Goal: Information Seeking & Learning: Learn about a topic

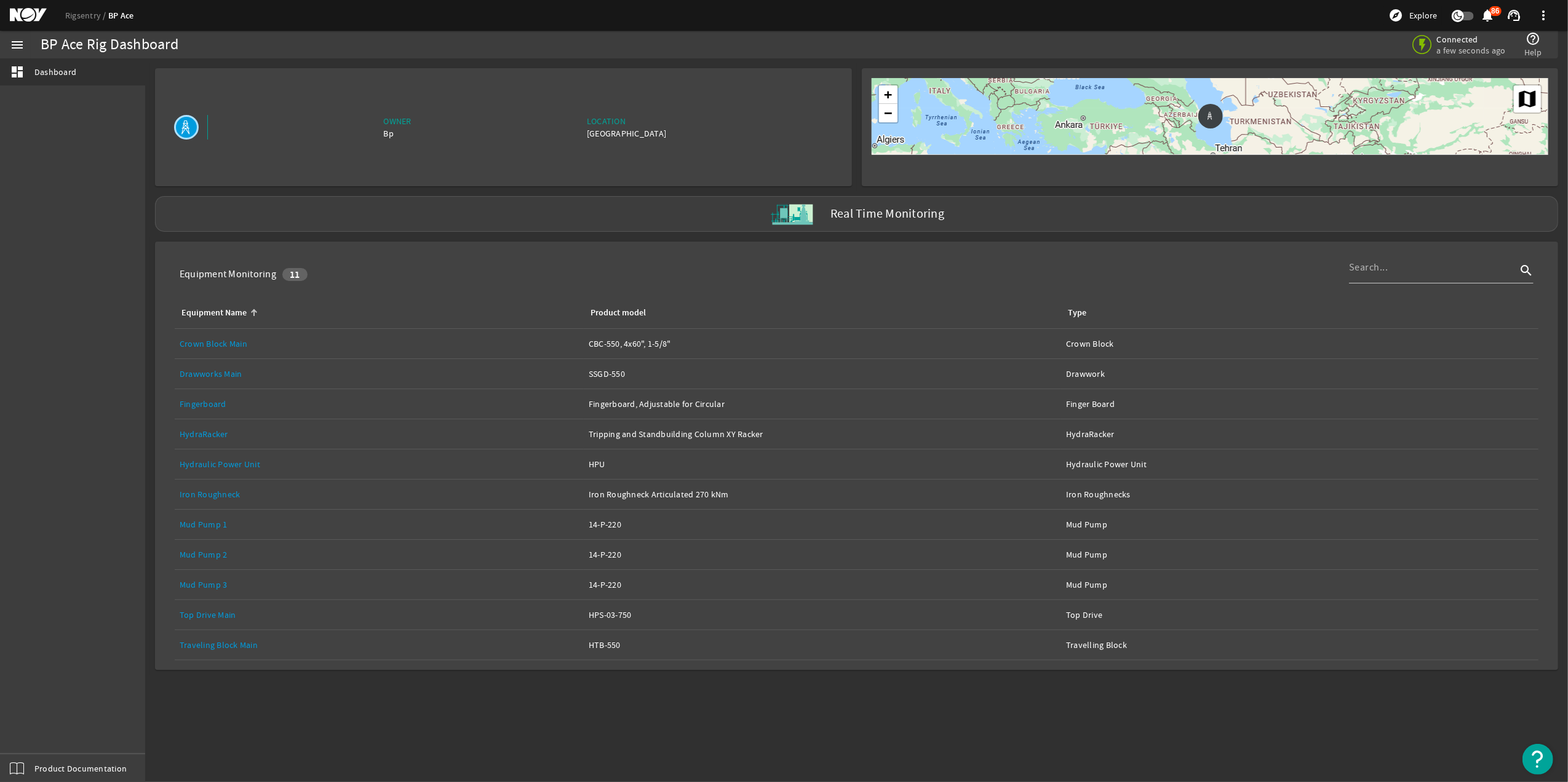
click at [212, 625] on link "Equipment Name: Top Drive Main" at bounding box center [378, 614] width 399 height 29
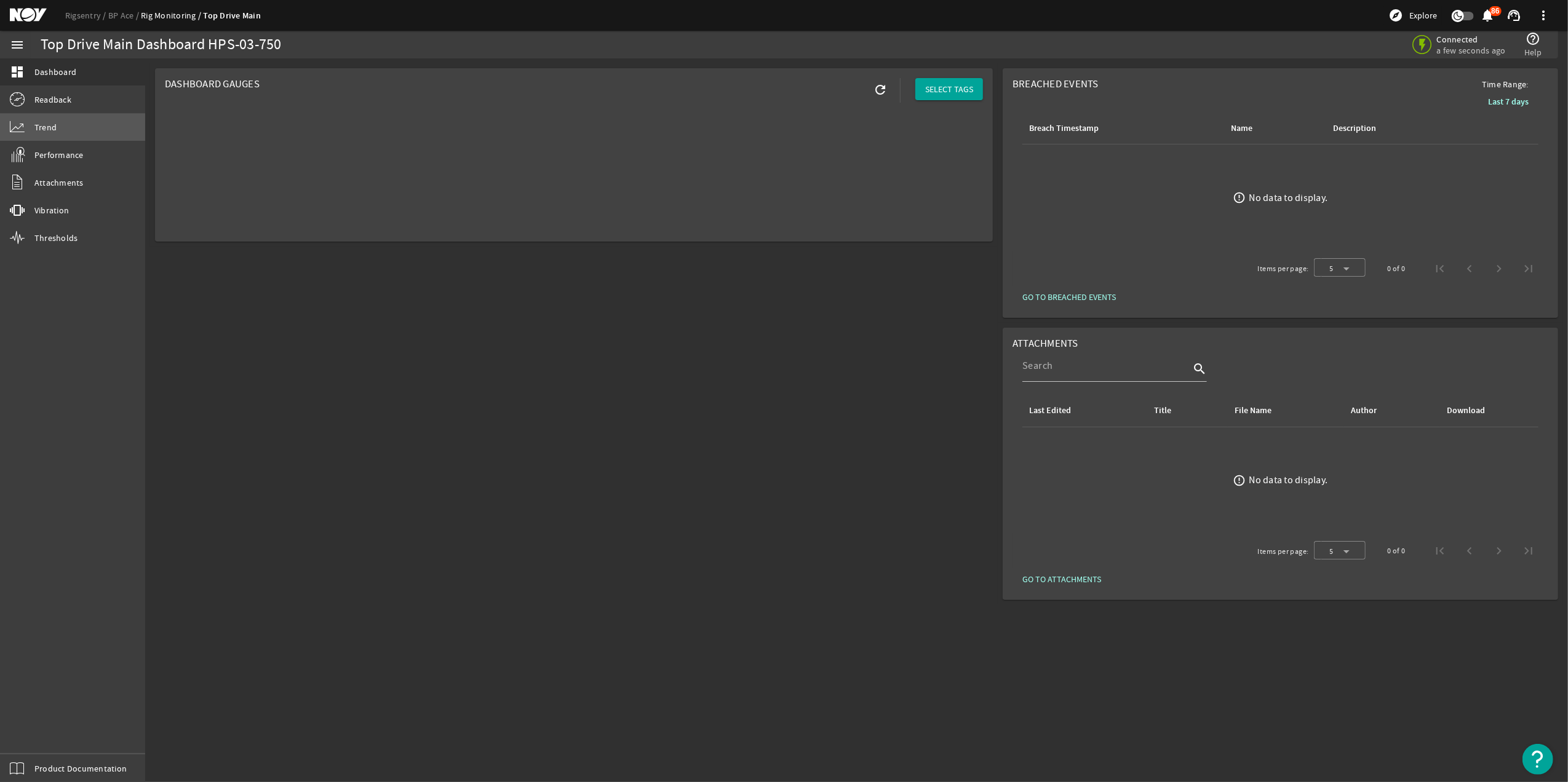
click at [45, 119] on link "Trend" at bounding box center [72, 127] width 145 height 27
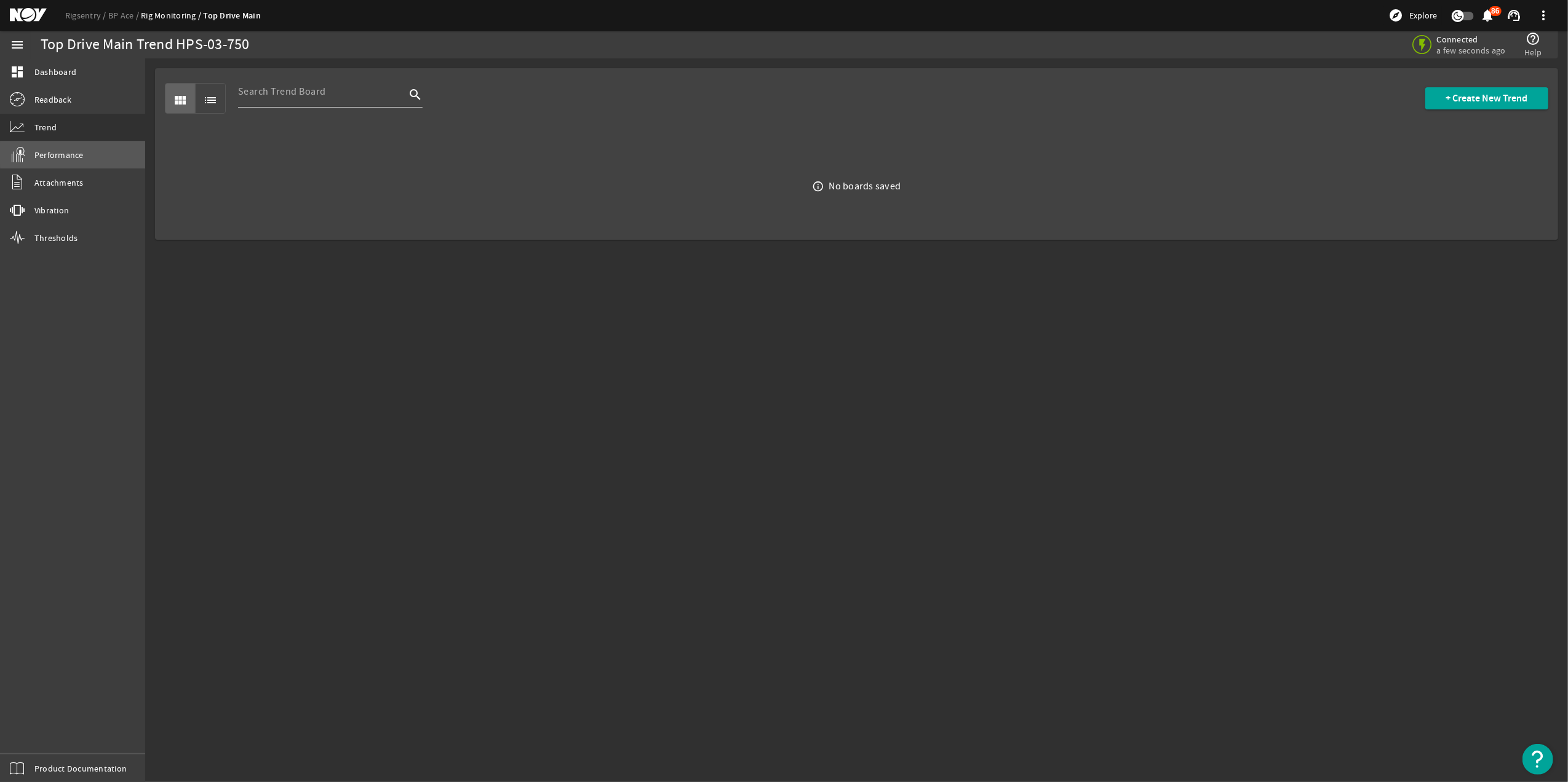
click at [94, 153] on link "Performance" at bounding box center [72, 155] width 145 height 27
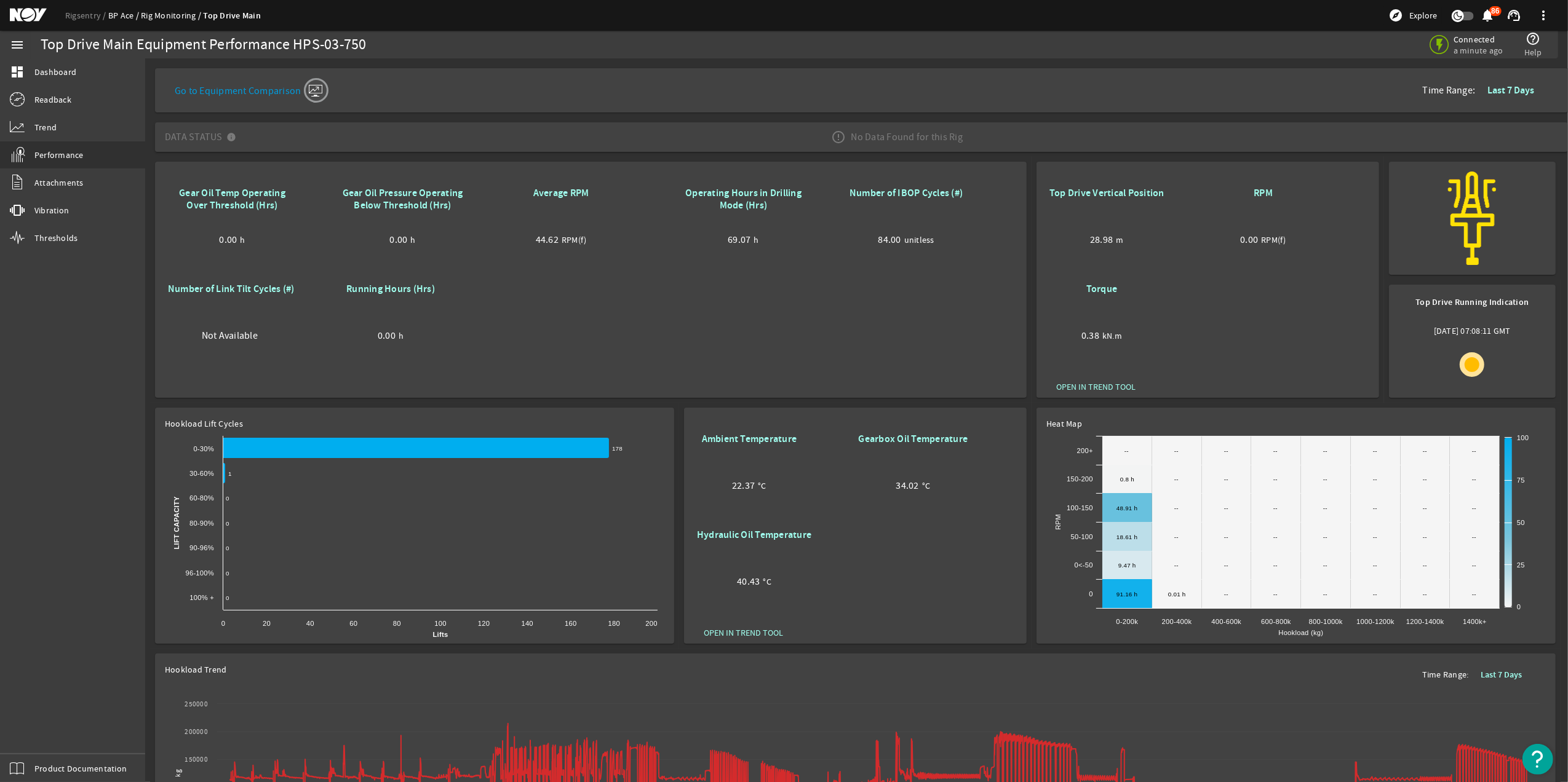
click at [124, 18] on link "BP Ace" at bounding box center [124, 15] width 32 height 11
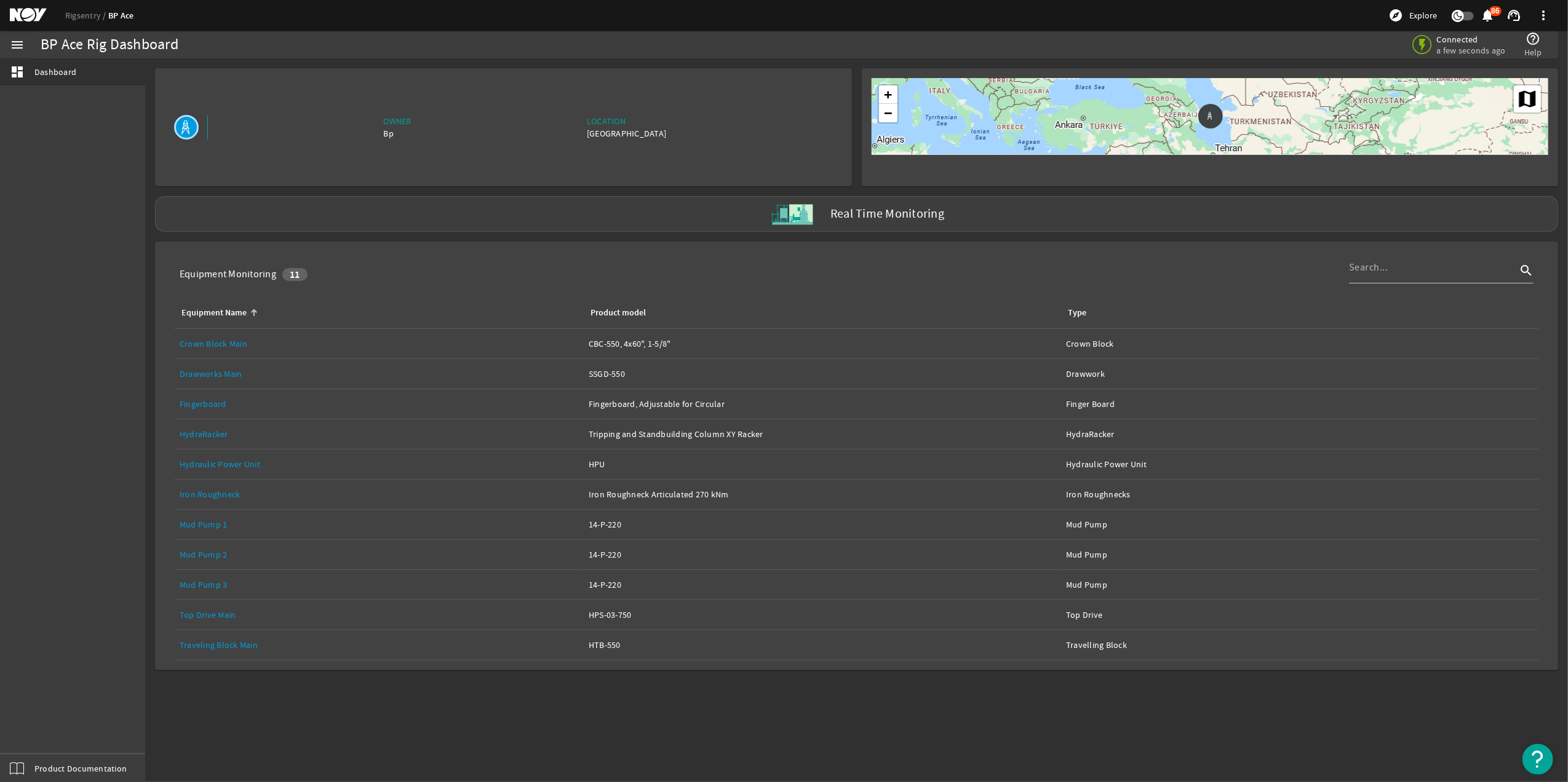
click at [121, 23] on div "Rigsentry BP Ace explore Explore notifications 86 support_agent more_vert" at bounding box center [784, 15] width 1568 height 31
click at [121, 15] on link "BP Ace" at bounding box center [121, 16] width 26 height 12
click at [76, 18] on link "Rigsentry" at bounding box center [86, 15] width 43 height 11
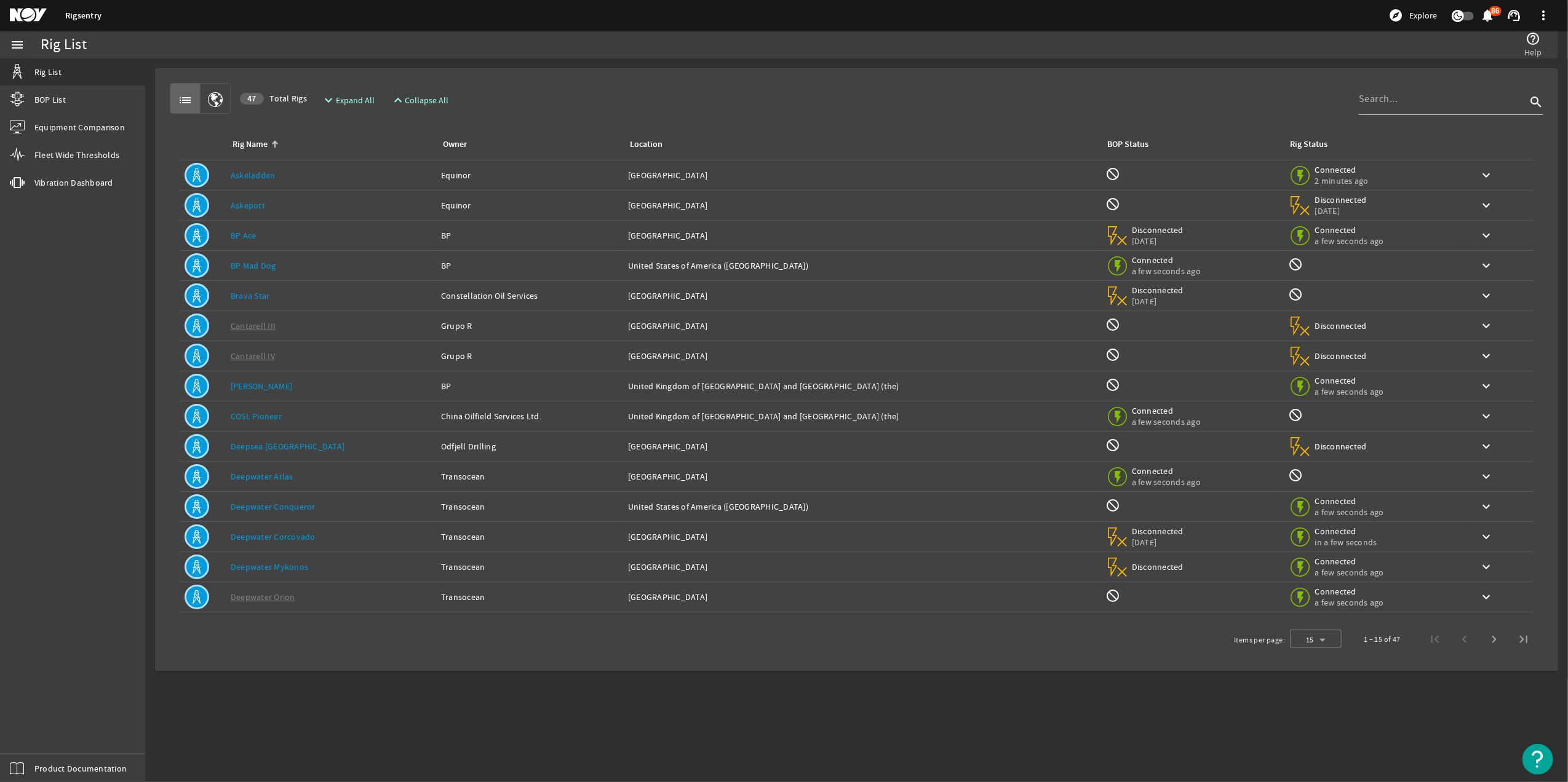
click at [389, 236] on div "Rig Name: BP Ace" at bounding box center [331, 235] width 201 height 12
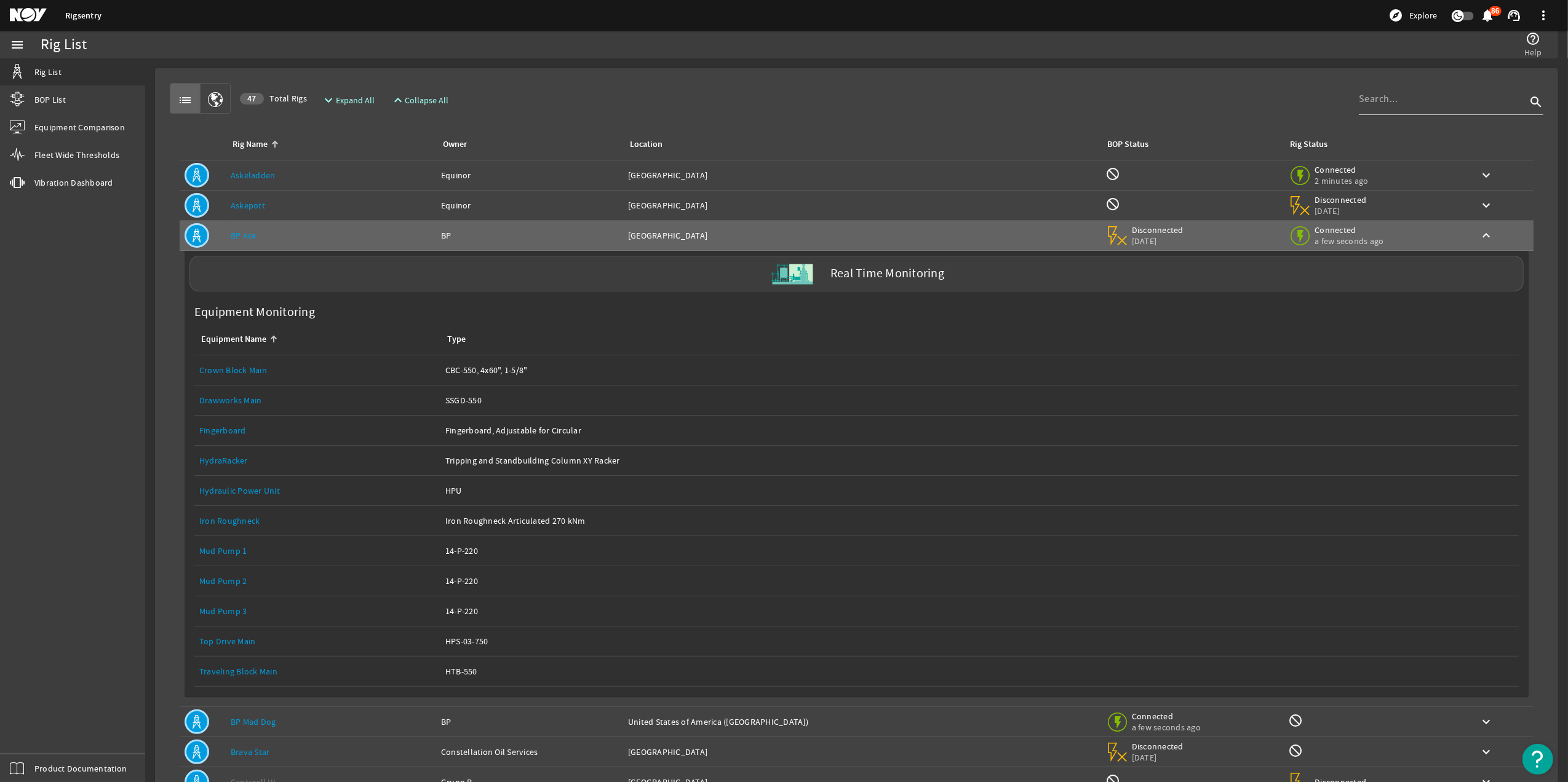
click at [488, 402] on div "Type: SSGD-550" at bounding box center [979, 400] width 1068 height 12
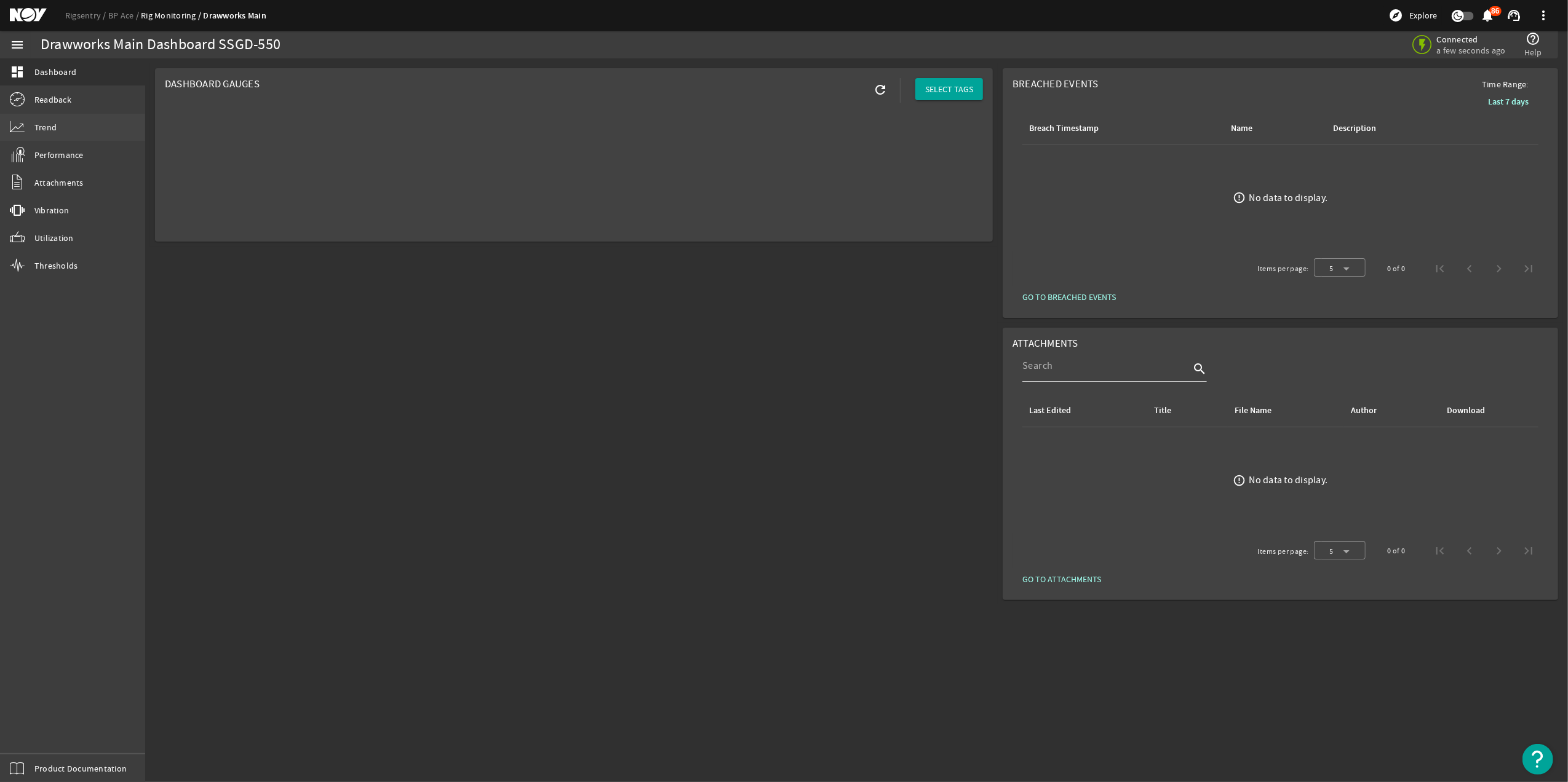
click at [70, 125] on link "Trend" at bounding box center [72, 127] width 145 height 27
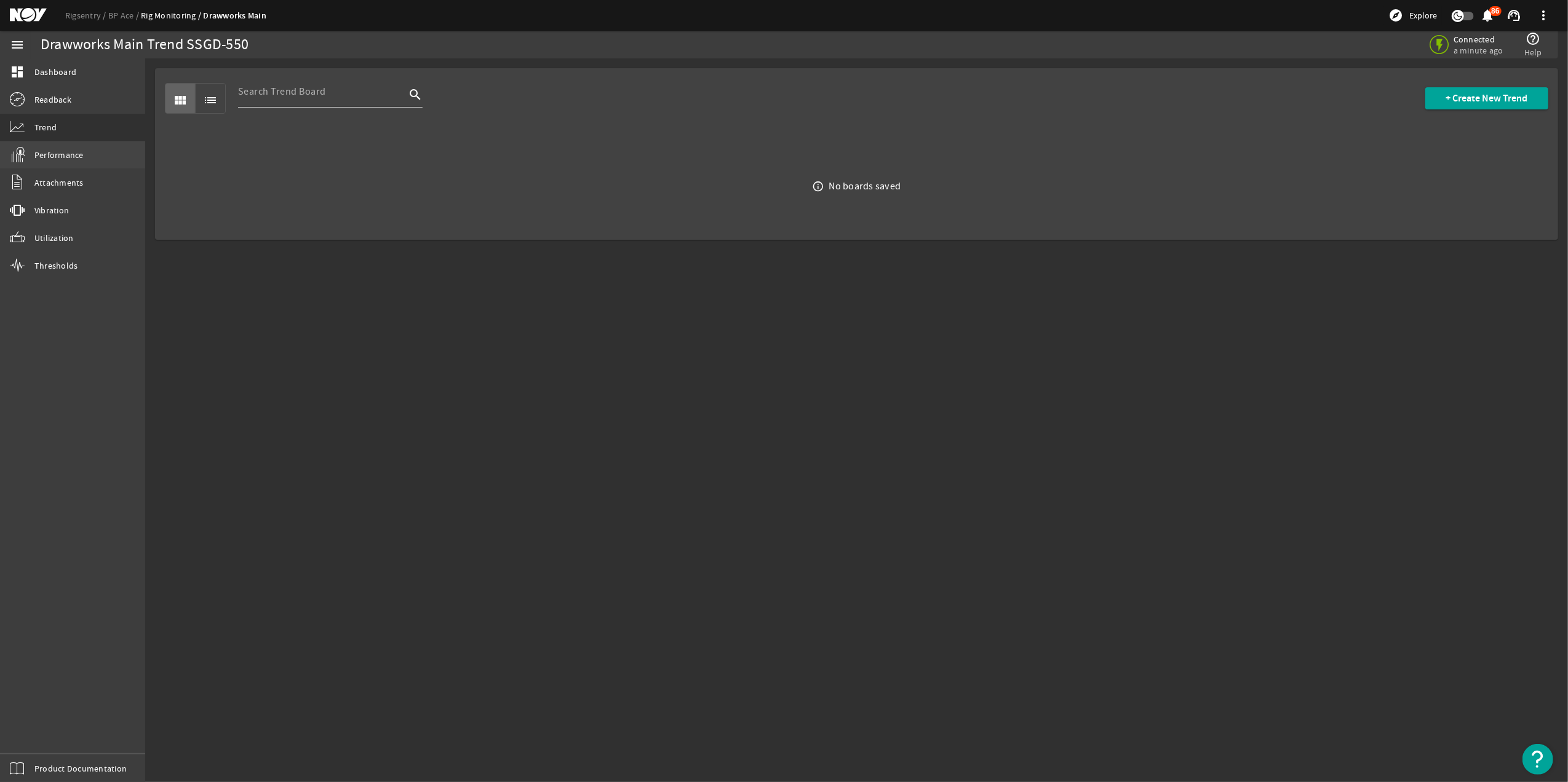
click at [72, 160] on span "Performance" at bounding box center [59, 154] width 49 height 12
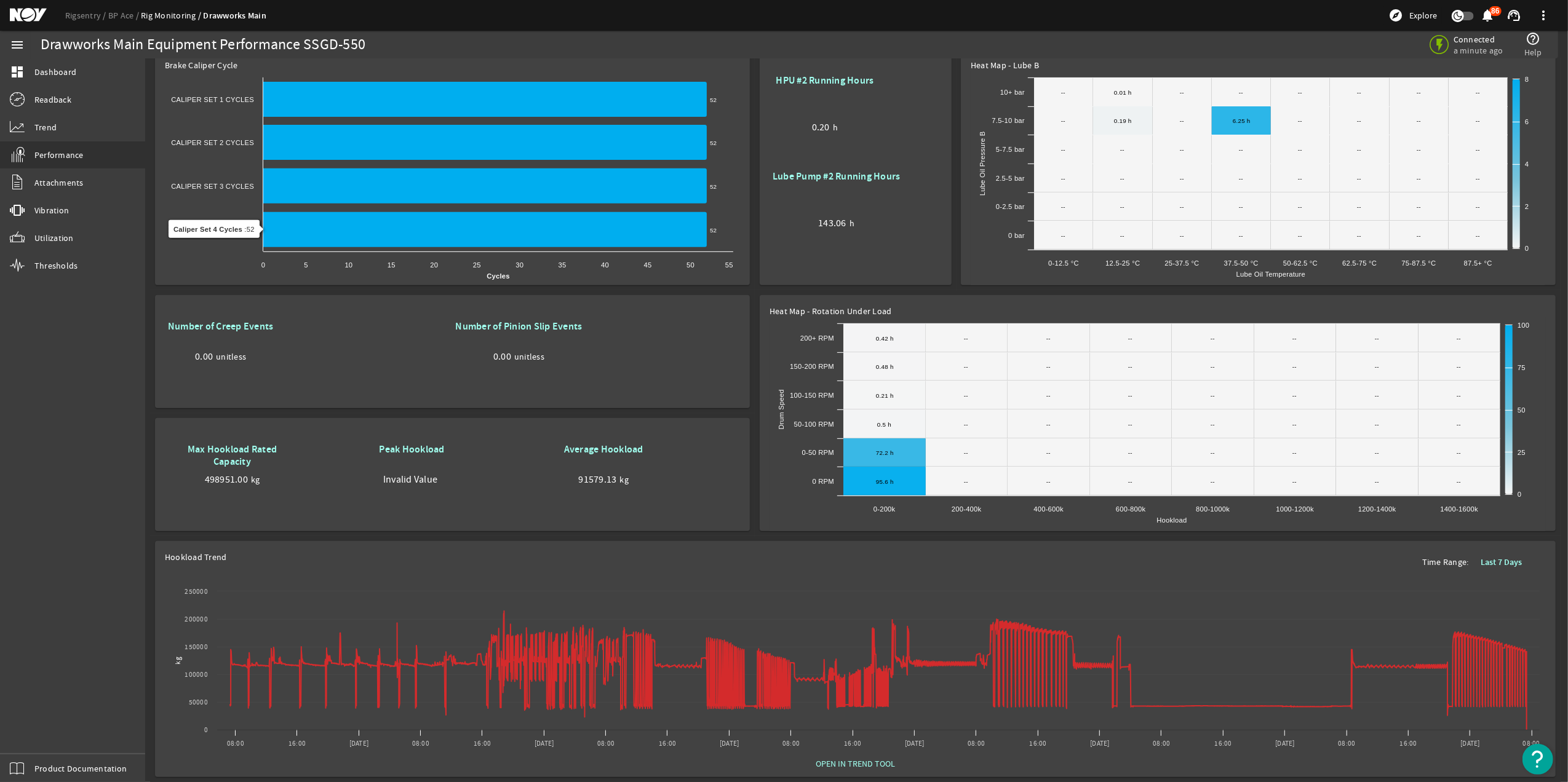
scroll to position [2, 0]
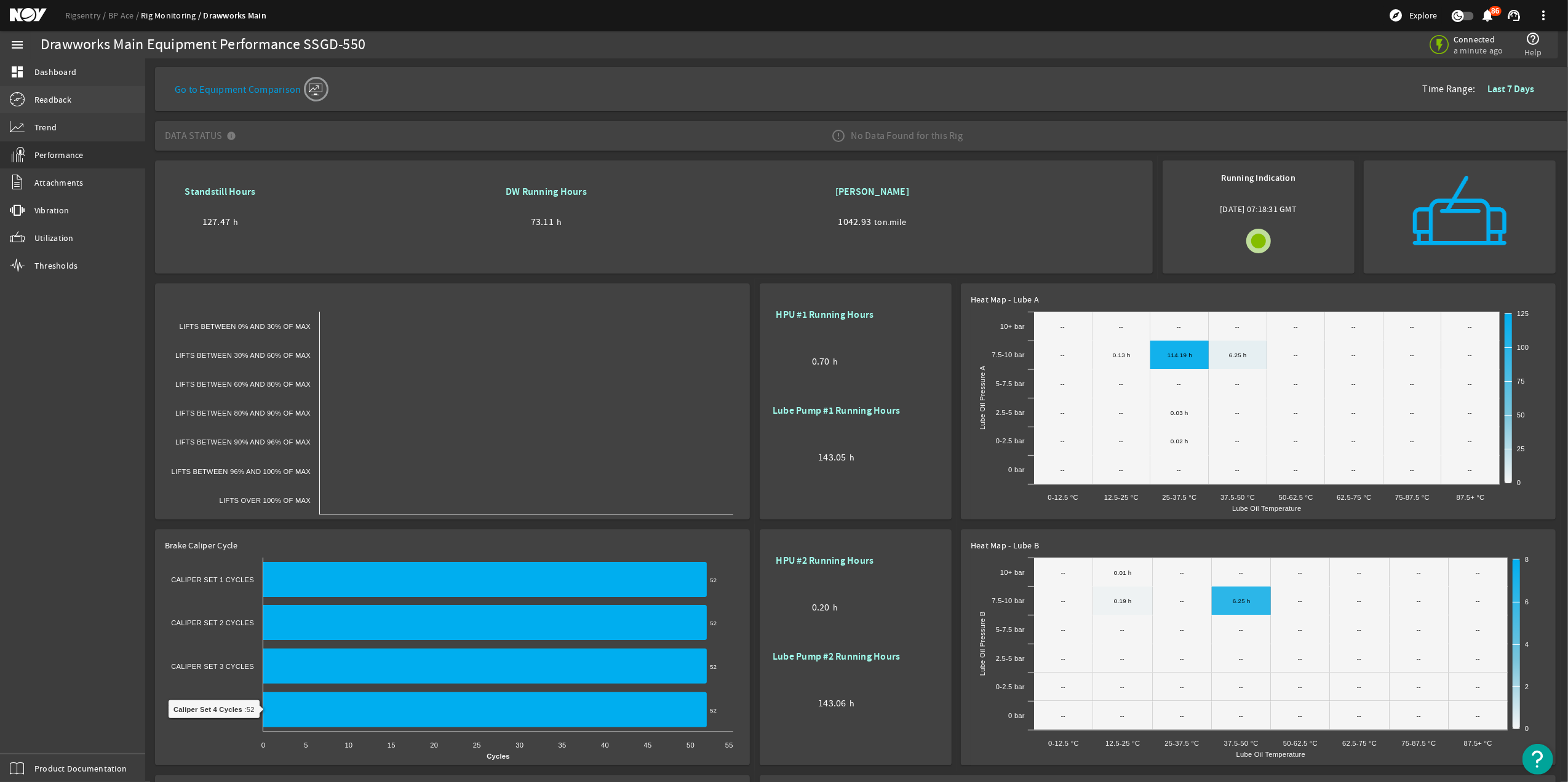
click at [97, 101] on link "Readback" at bounding box center [72, 99] width 145 height 27
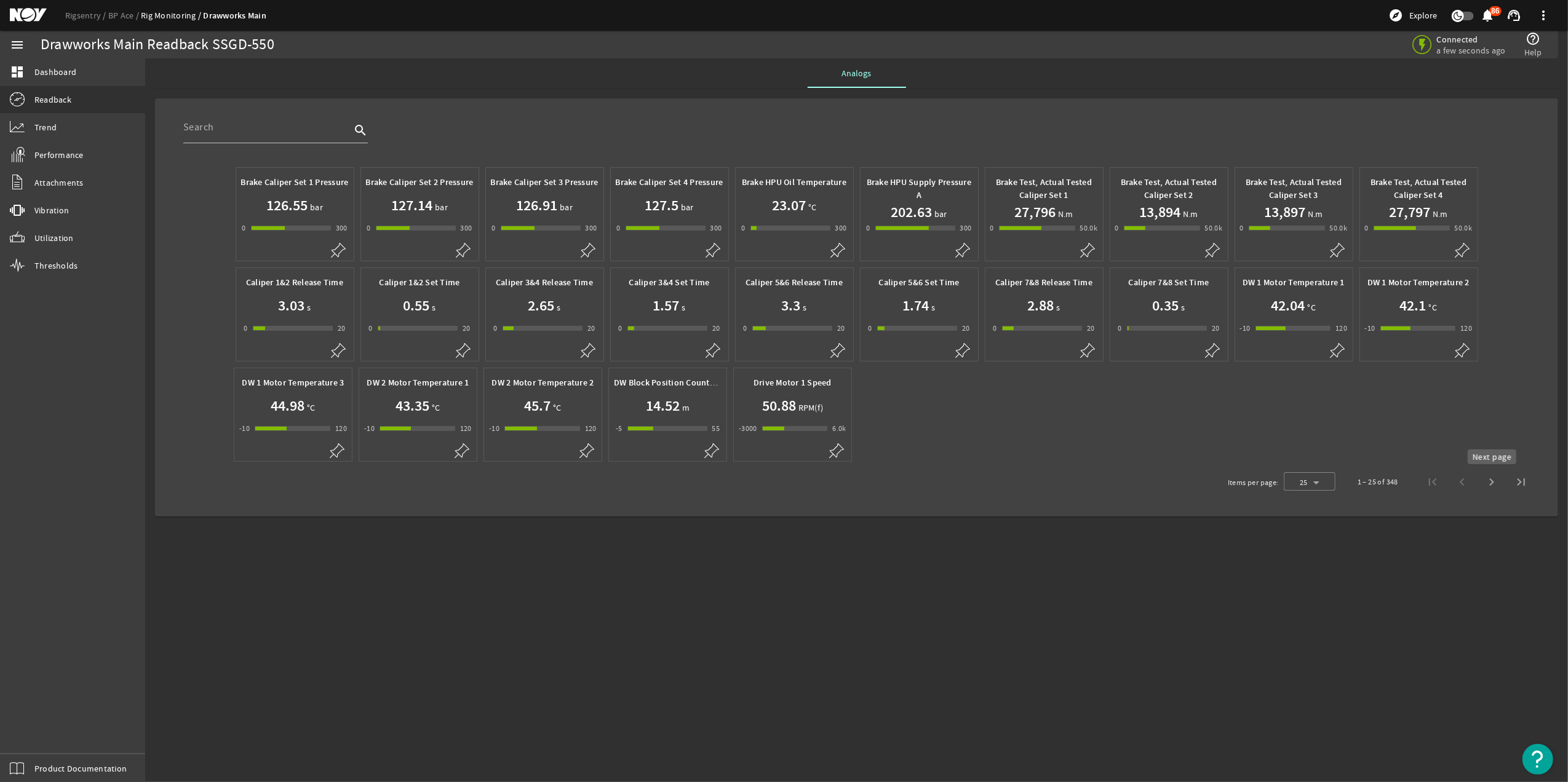
click at [1493, 483] on span "Next page" at bounding box center [1491, 481] width 29 height 29
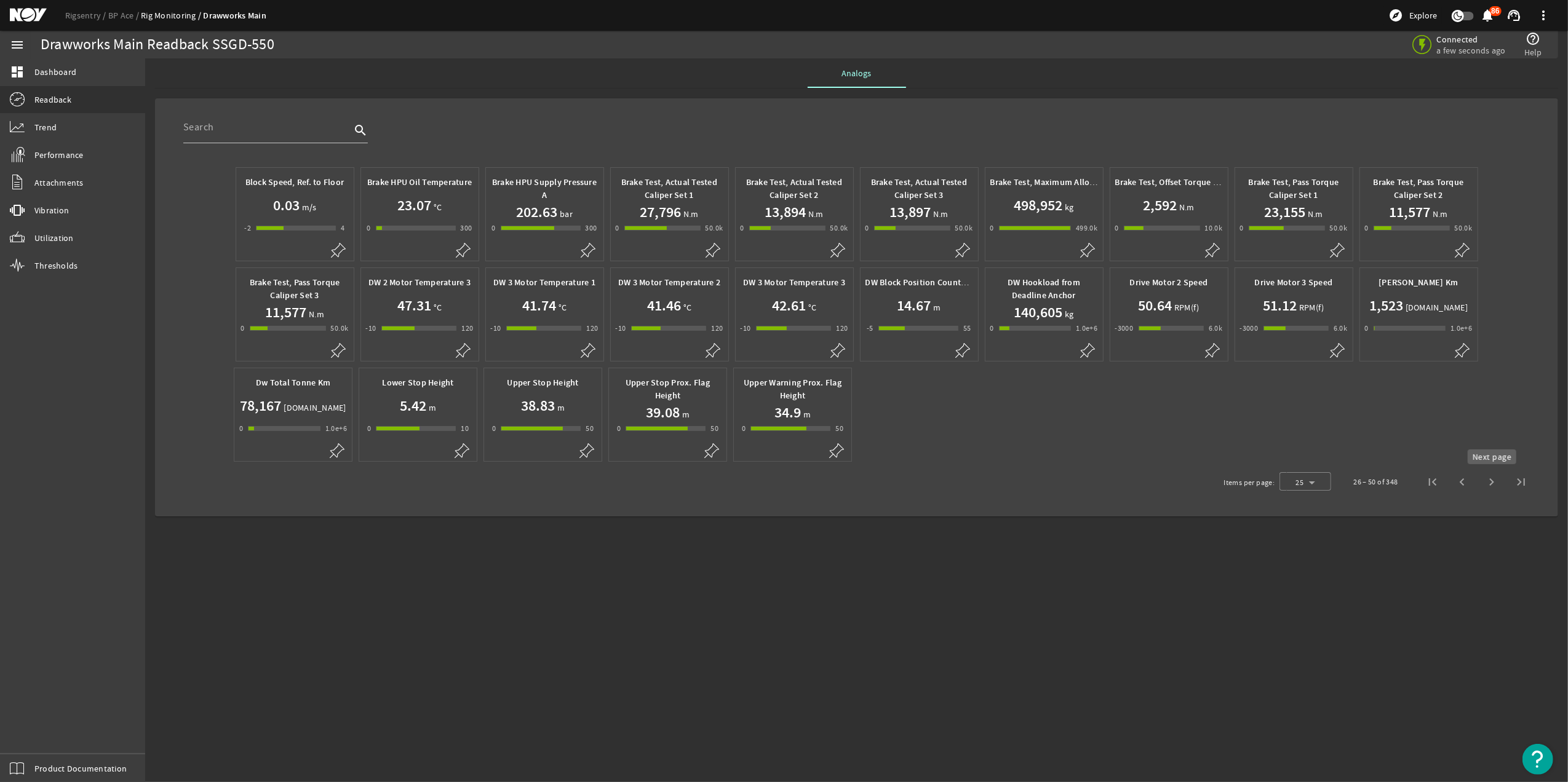
click at [1484, 485] on span "Next page" at bounding box center [1491, 481] width 29 height 29
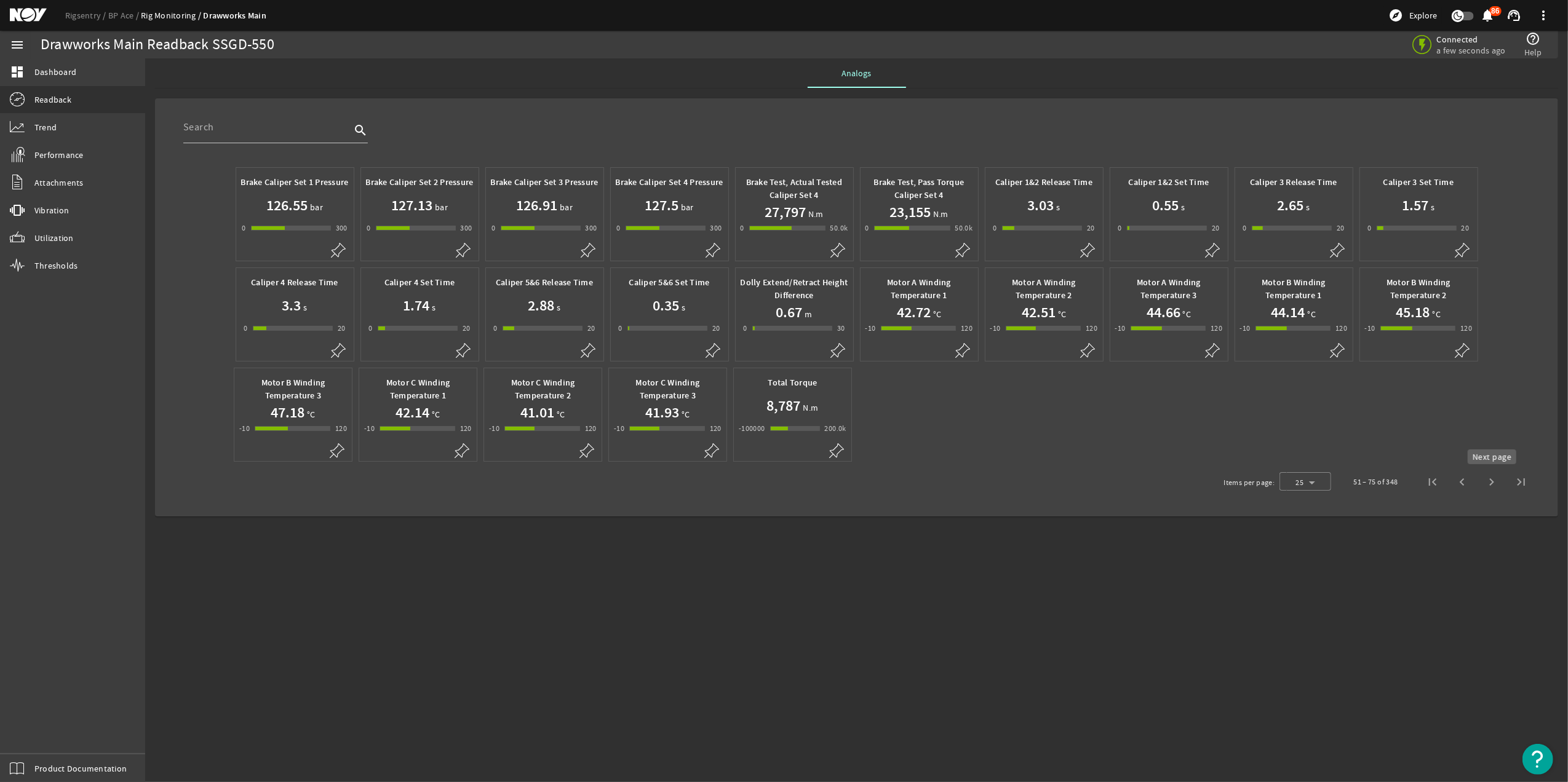
click at [1486, 485] on span "Next page" at bounding box center [1491, 481] width 29 height 29
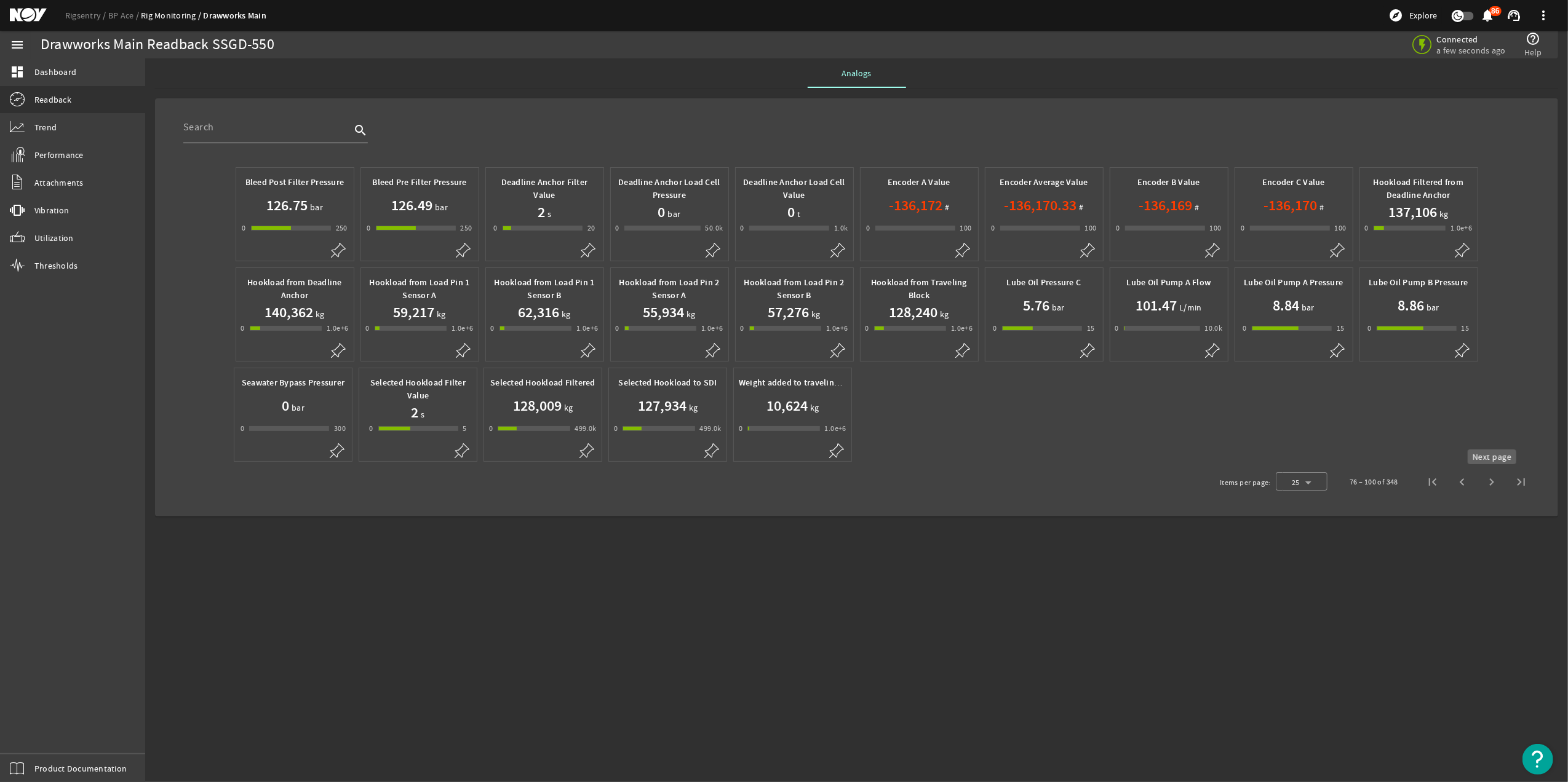
click at [1486, 485] on span "Next page" at bounding box center [1491, 481] width 29 height 29
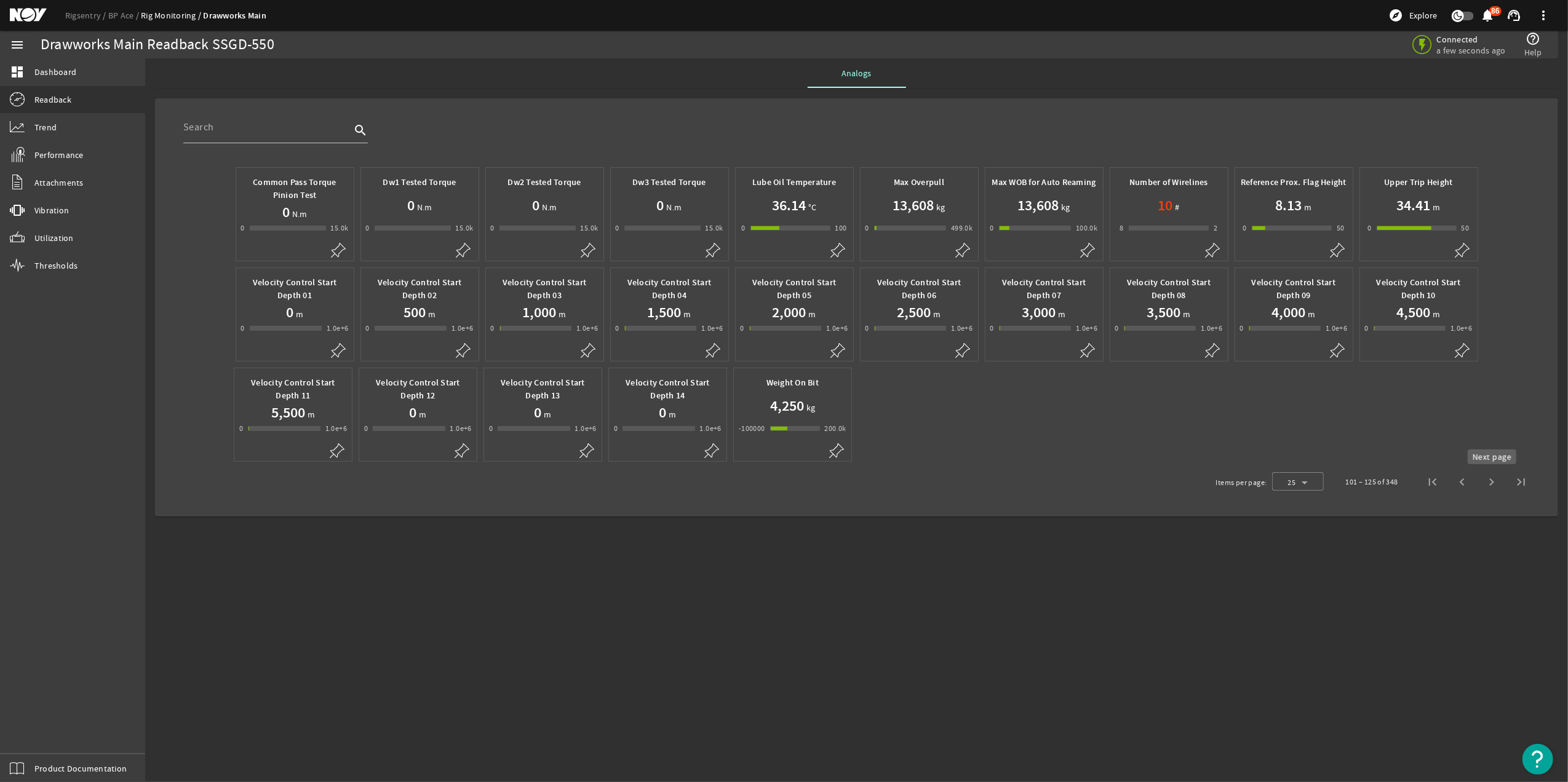
click at [1491, 485] on span "Next page" at bounding box center [1491, 481] width 29 height 29
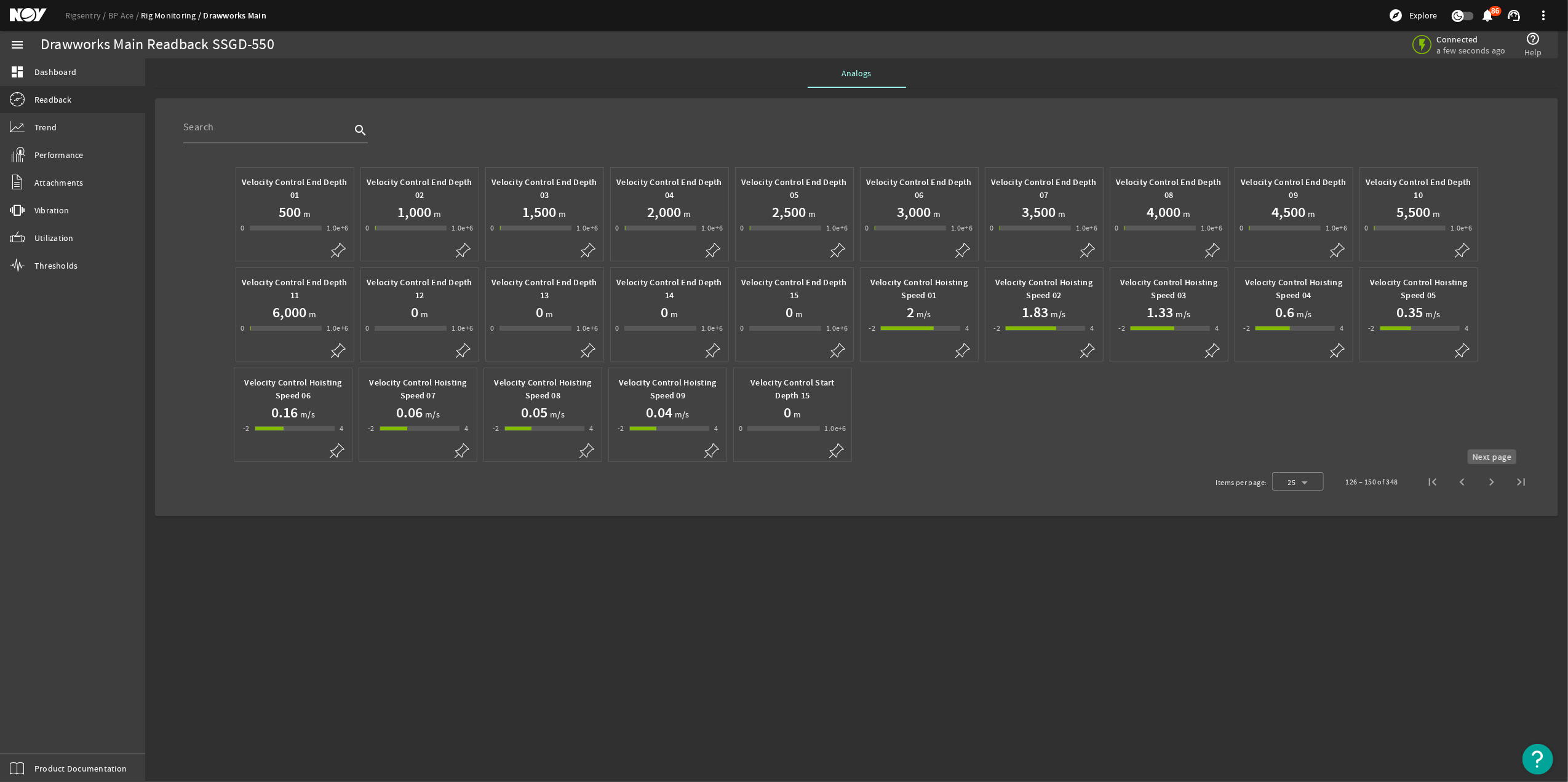
click at [1491, 481] on span "Next page" at bounding box center [1491, 481] width 29 height 29
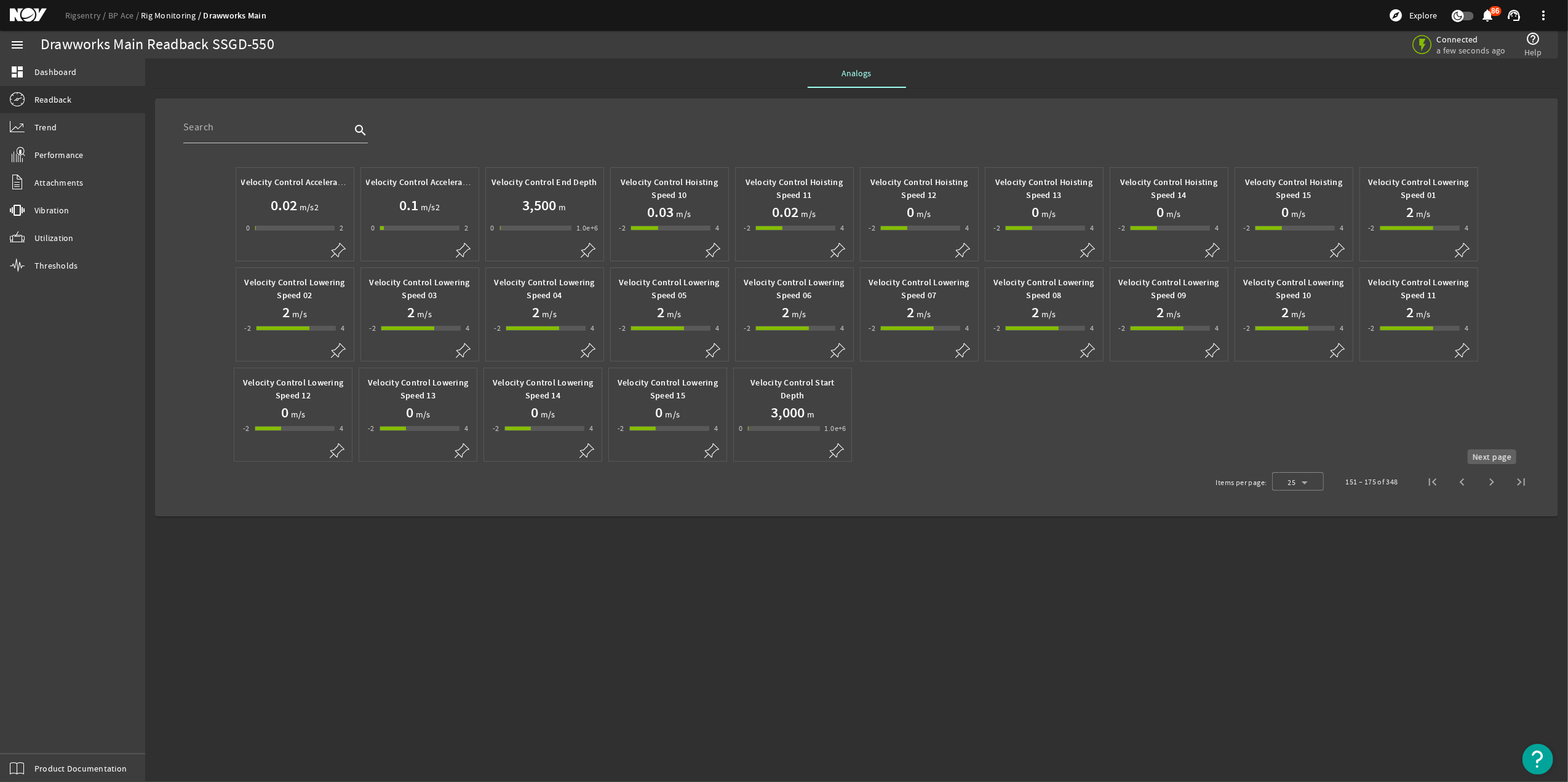
click at [1491, 488] on span "Next page" at bounding box center [1491, 481] width 29 height 29
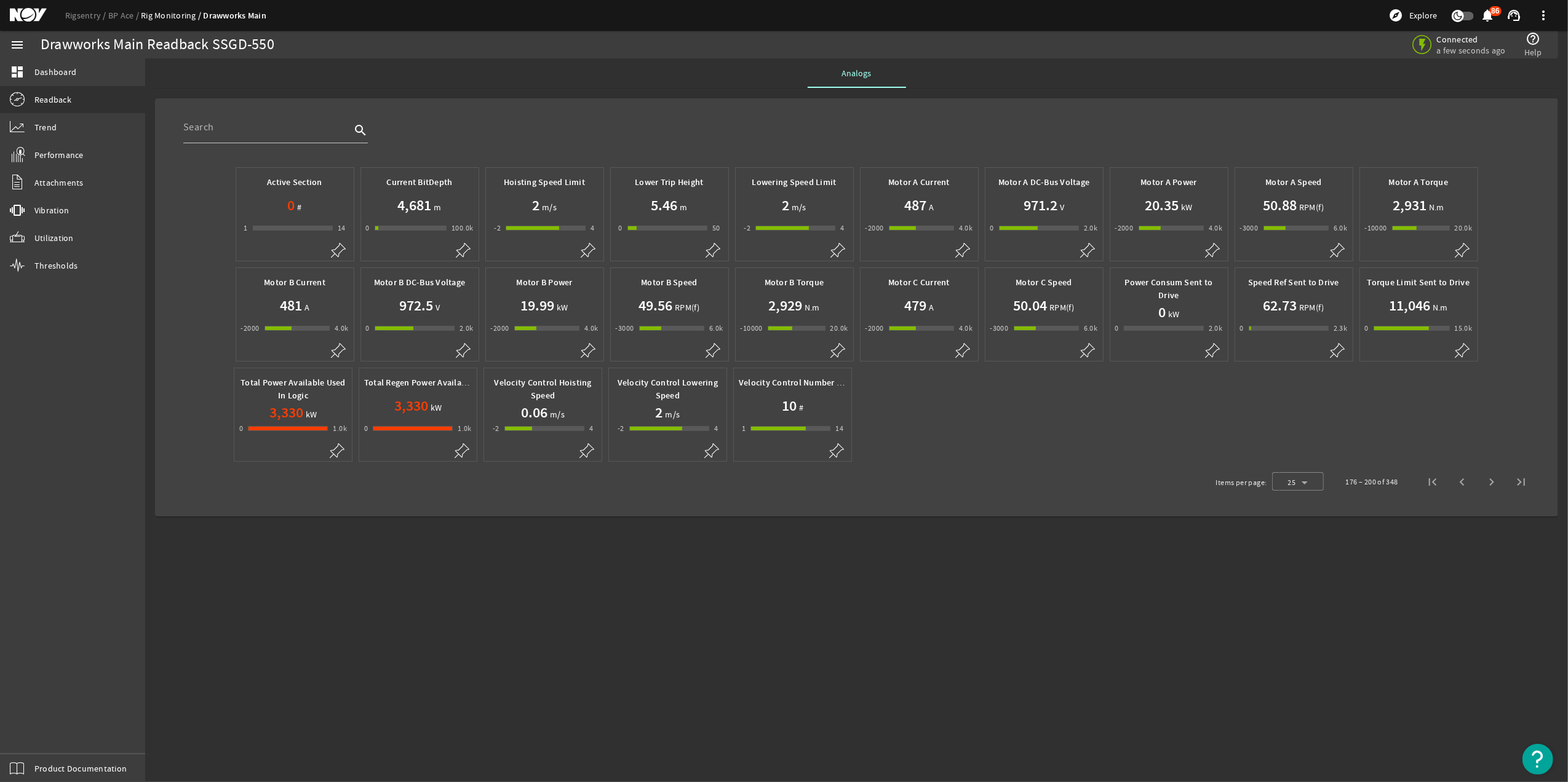
click at [402, 315] on h1 "972.5" at bounding box center [415, 305] width 34 height 20
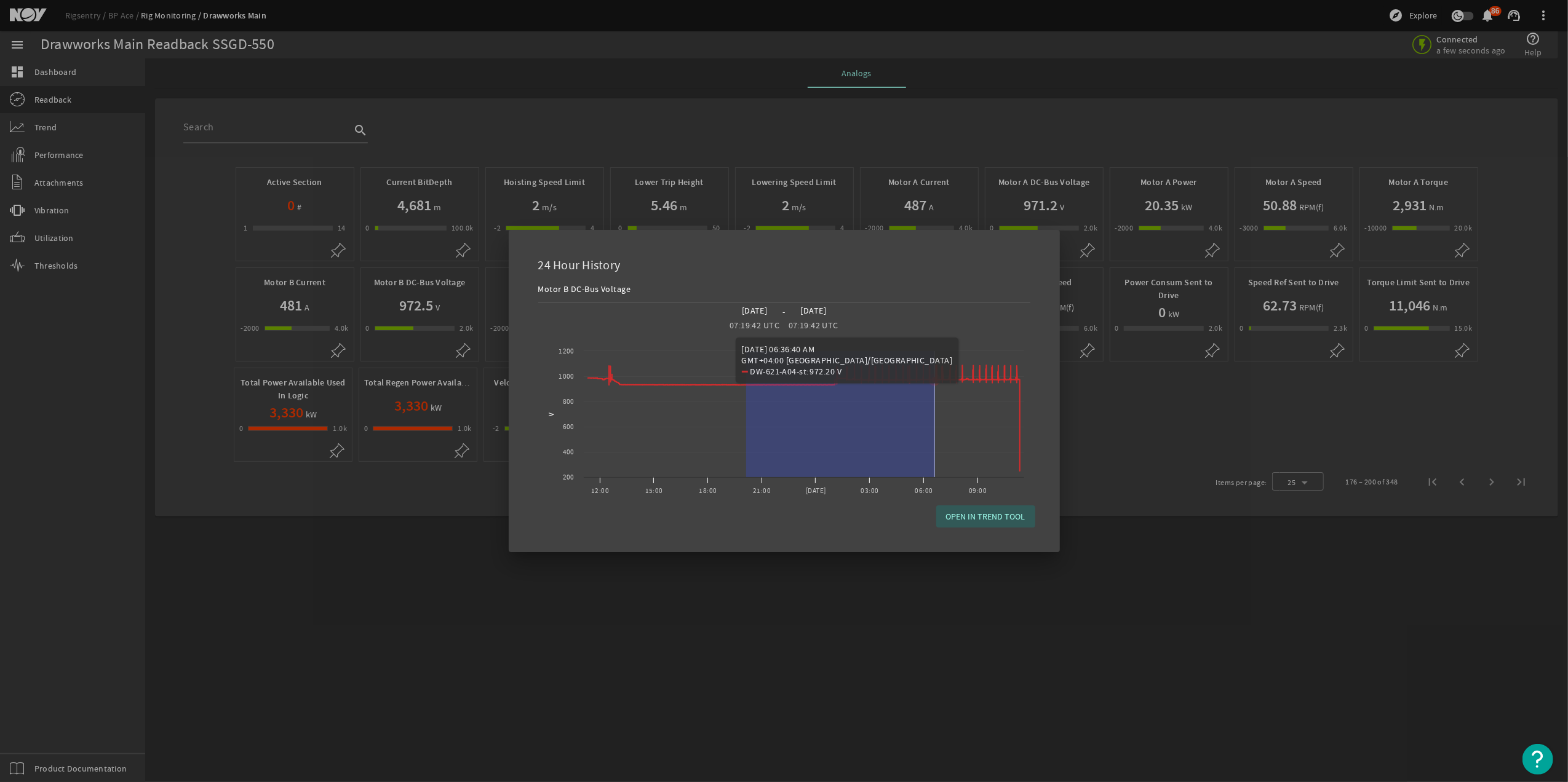
drag, startPoint x: 746, startPoint y: 405, endPoint x: 945, endPoint y: 397, distance: 199.2
click at [945, 397] on rect "Chart title" at bounding box center [784, 418] width 492 height 172
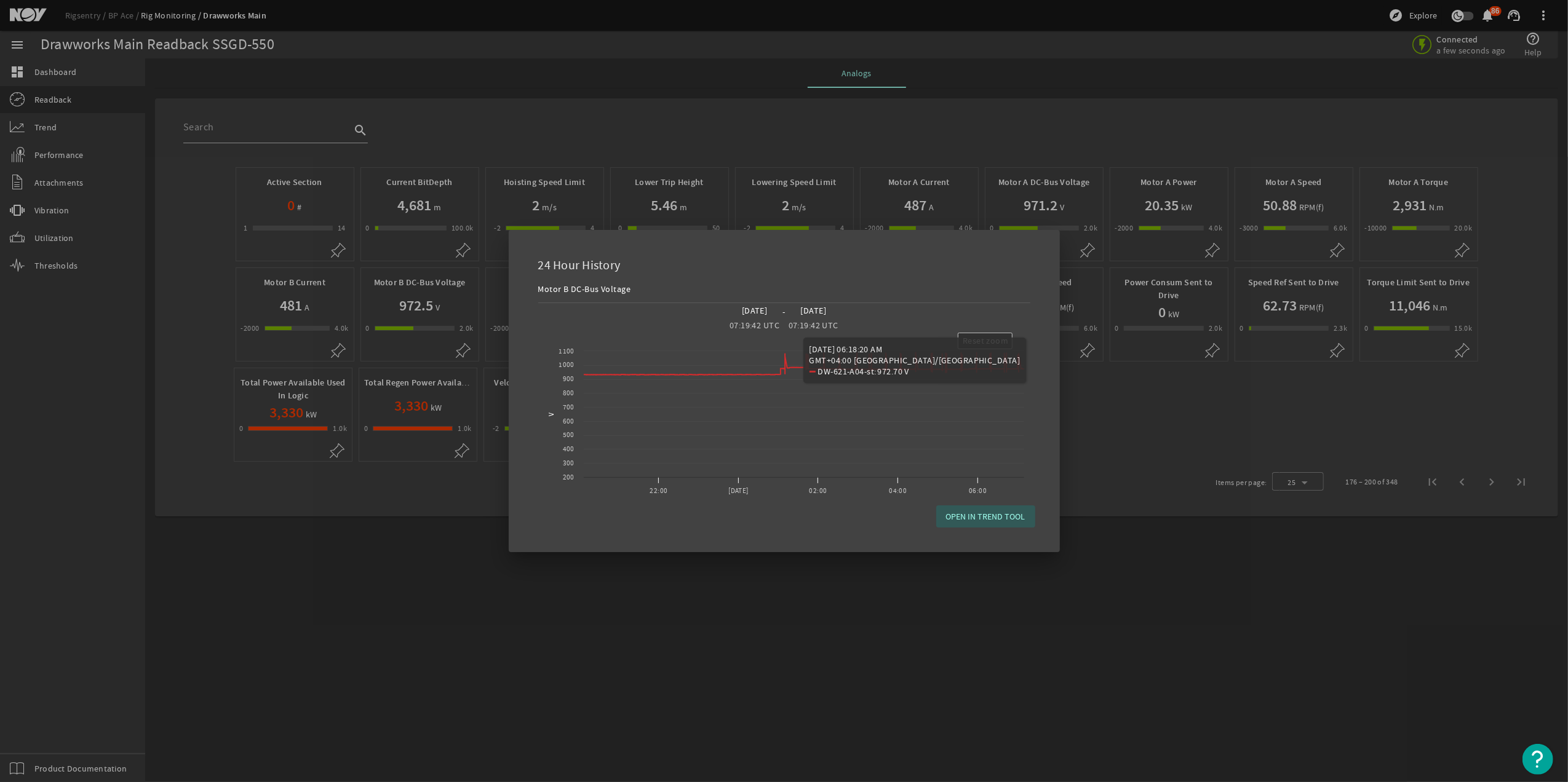
click at [997, 516] on span "OPEN IN TREND TOOL" at bounding box center [985, 516] width 79 height 12
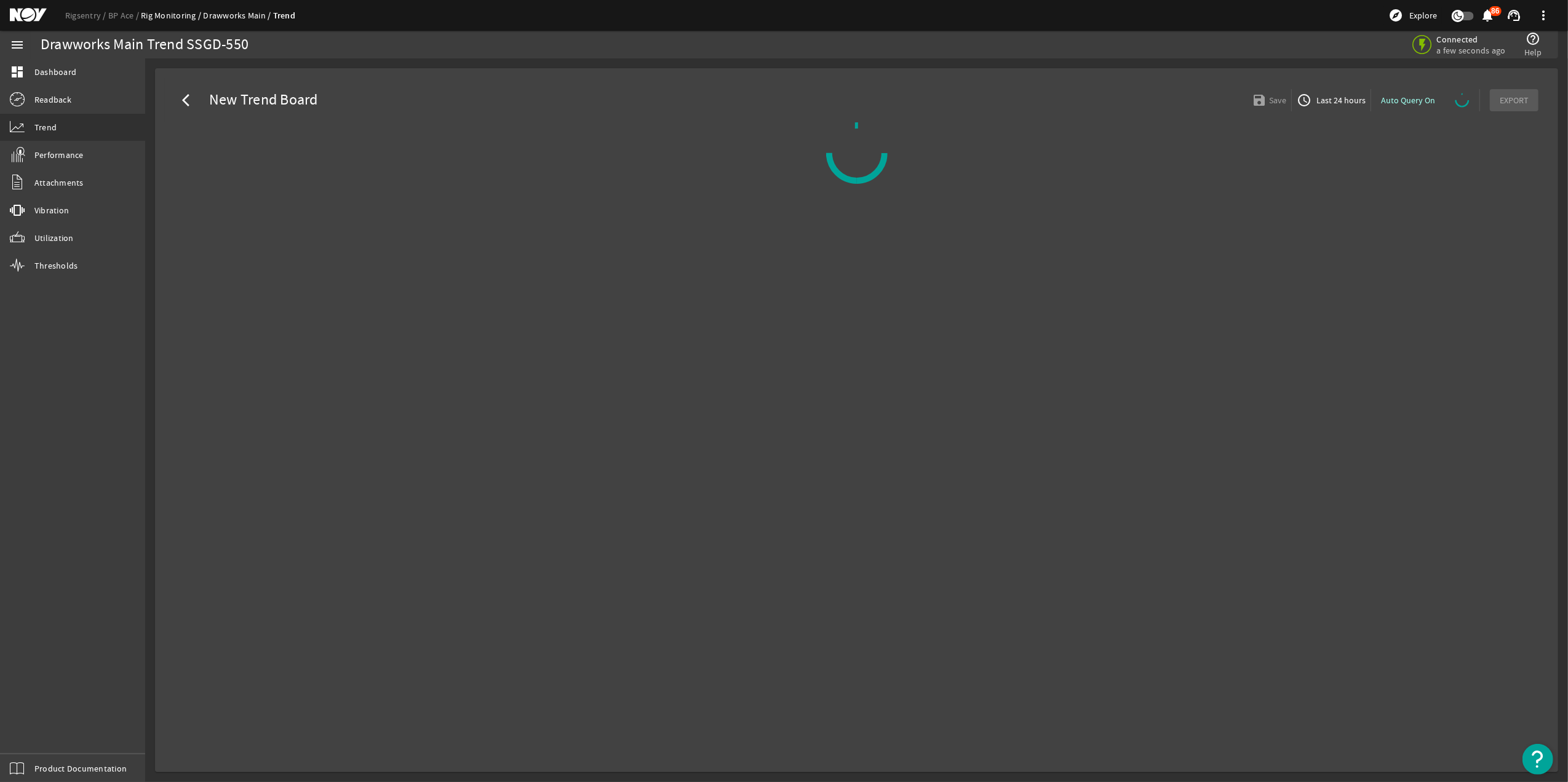
select select "ALL"
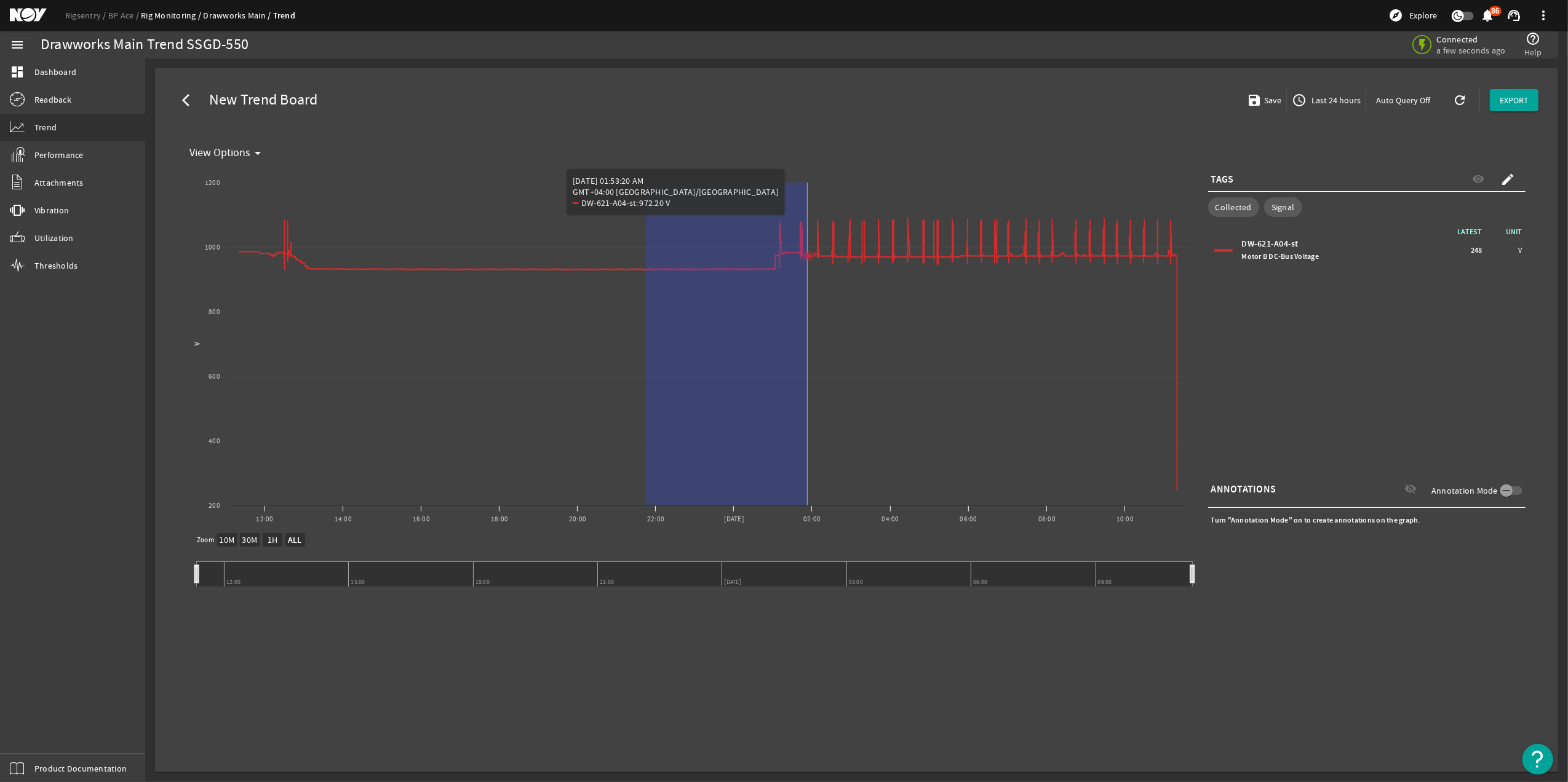
drag, startPoint x: 646, startPoint y: 263, endPoint x: 853, endPoint y: 261, distance: 207.0
click at [853, 259] on g "Chart title" at bounding box center [708, 354] width 938 height 271
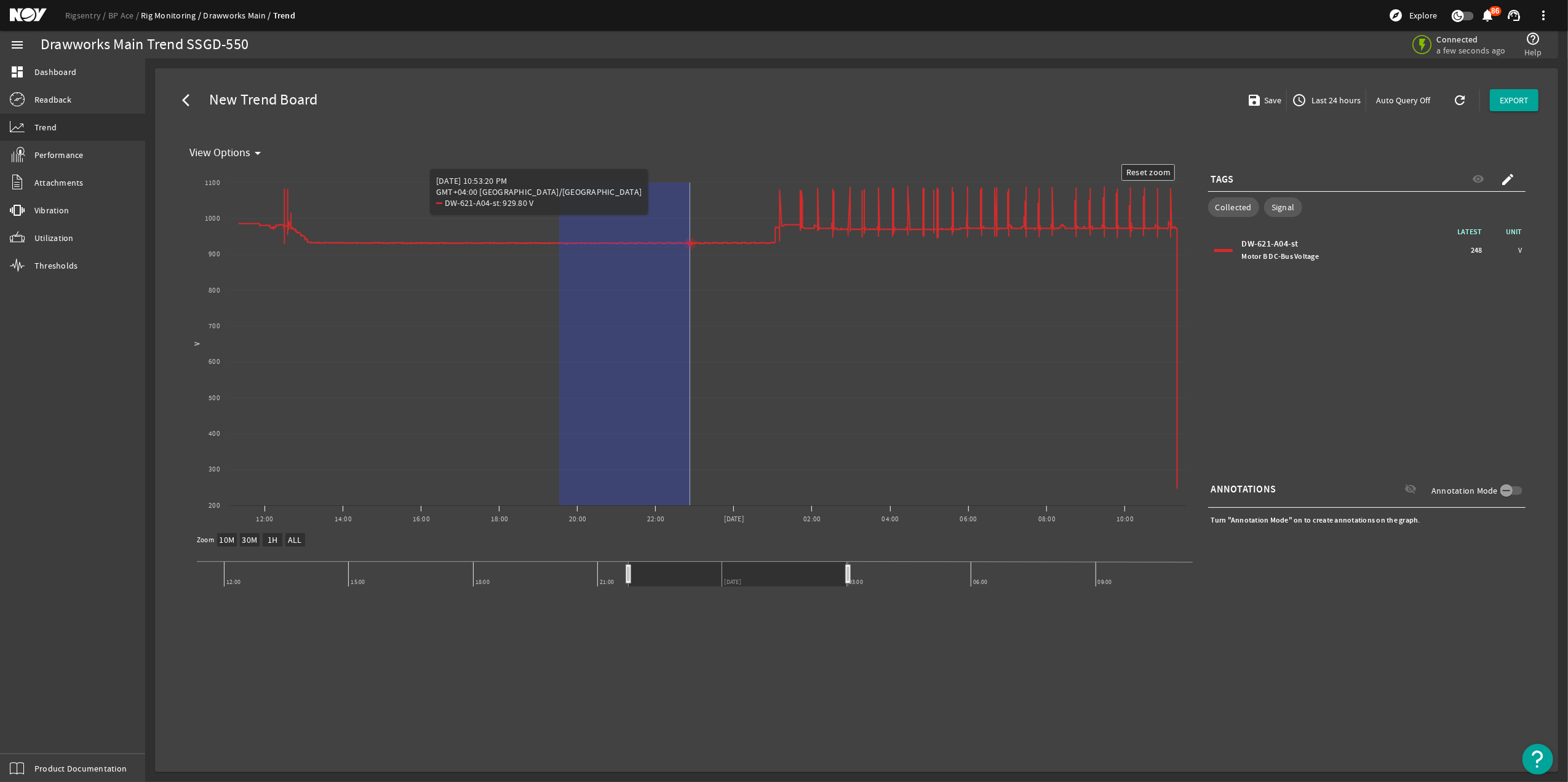
drag, startPoint x: 559, startPoint y: 293, endPoint x: 911, endPoint y: 279, distance: 352.3
click at [911, 279] on rect "Chart title" at bounding box center [688, 348] width 1008 height 368
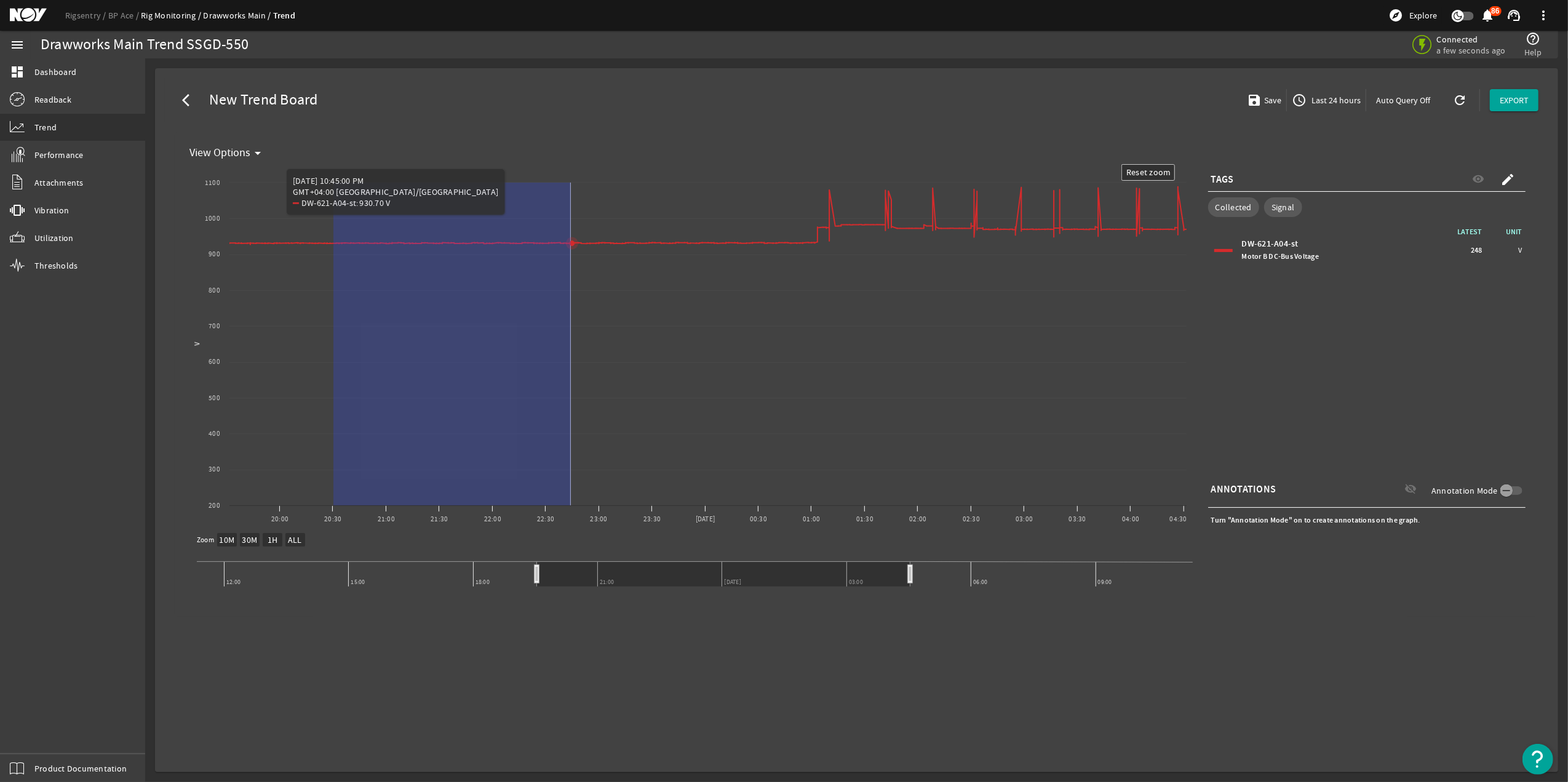
drag, startPoint x: 333, startPoint y: 235, endPoint x: 824, endPoint y: 269, distance: 492.2
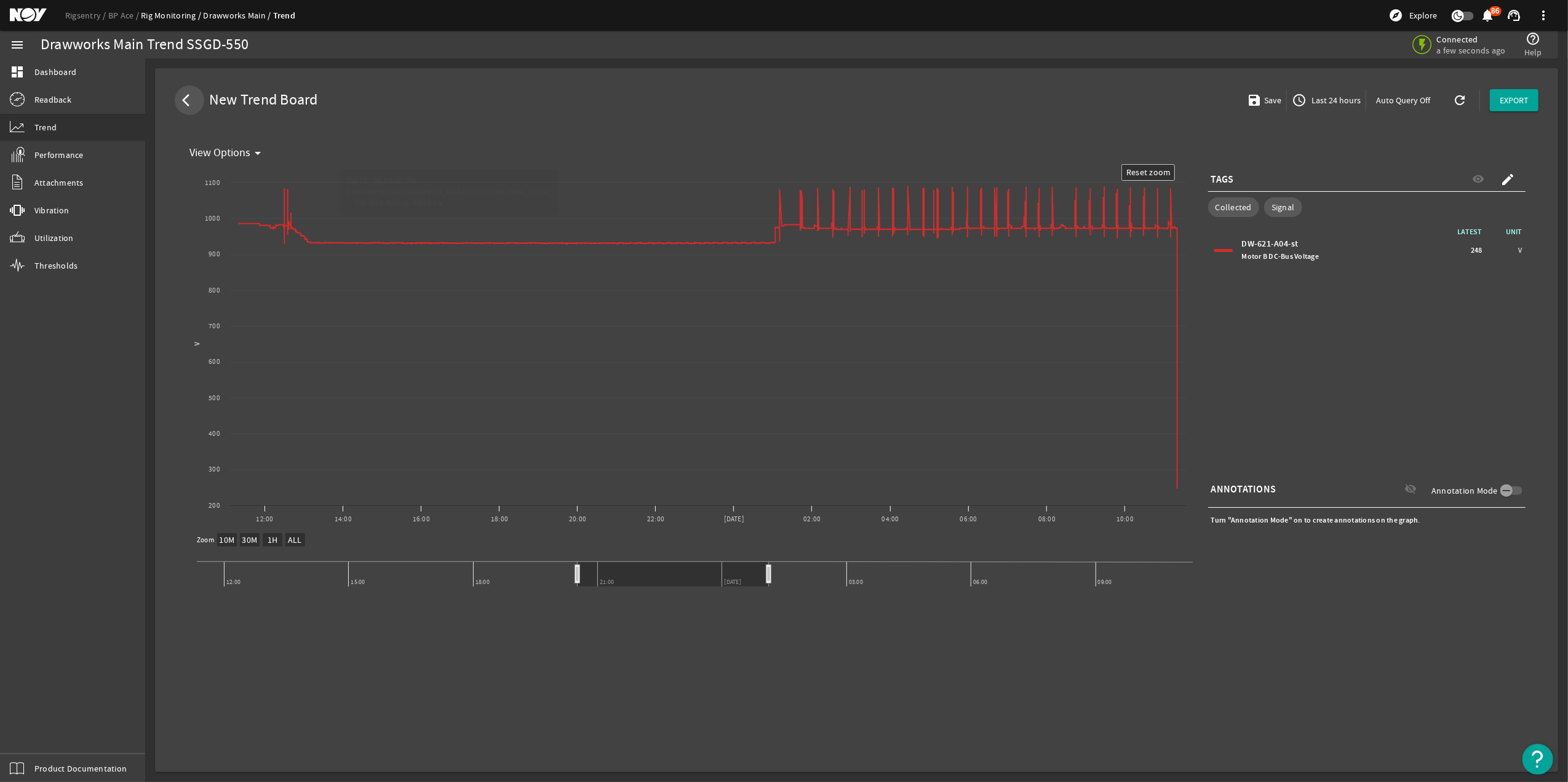
click at [187, 103] on mat-icon "arrow_back_ios" at bounding box center [189, 100] width 15 height 15
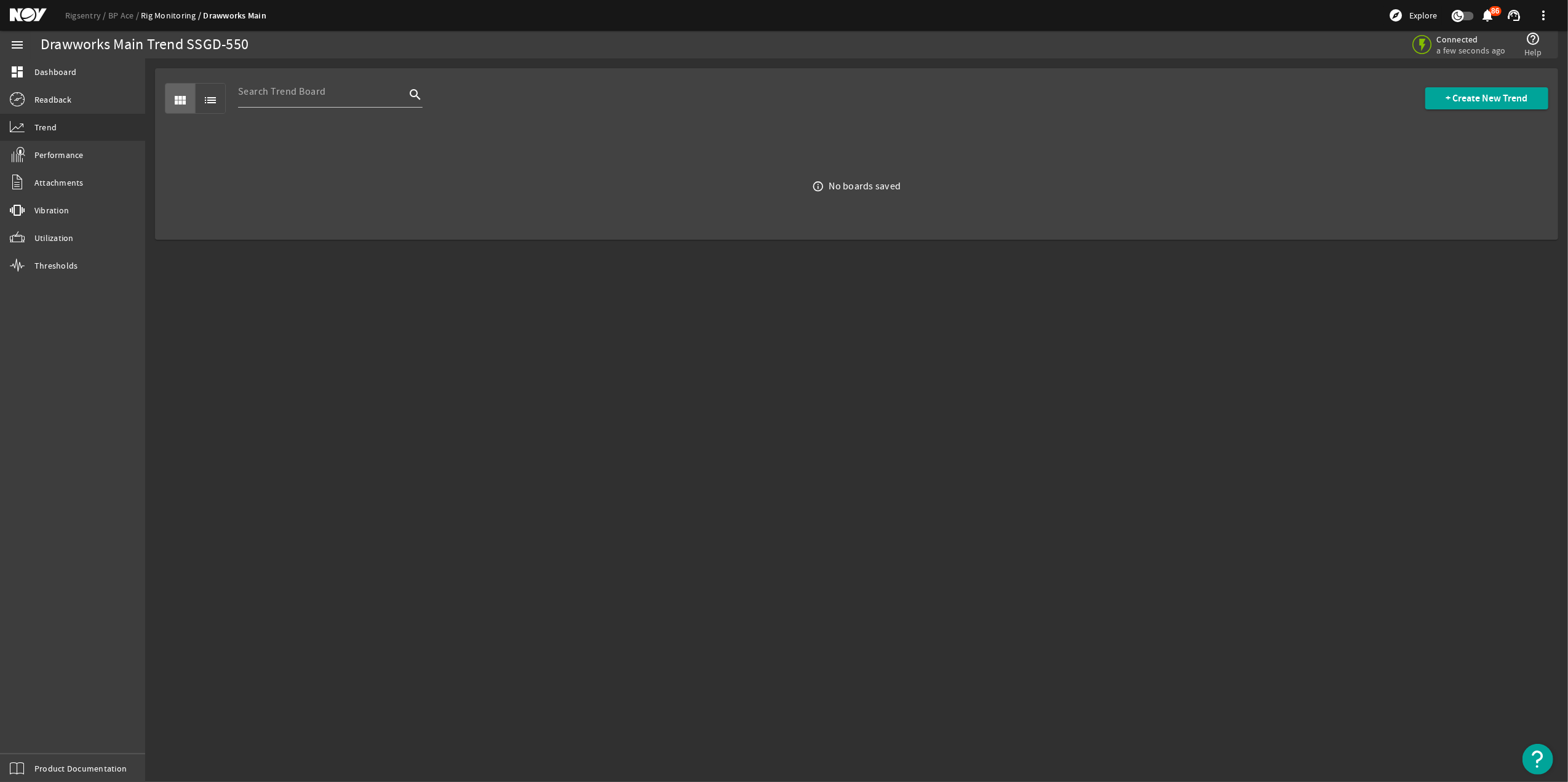
click at [467, 148] on div "info_outline No boards saved" at bounding box center [856, 186] width 1403 height 106
click at [321, 99] on div at bounding box center [322, 91] width 167 height 32
click at [322, 96] on input at bounding box center [322, 92] width 167 height 15
type input "bus"
drag, startPoint x: 342, startPoint y: 104, endPoint x: 319, endPoint y: 99, distance: 23.5
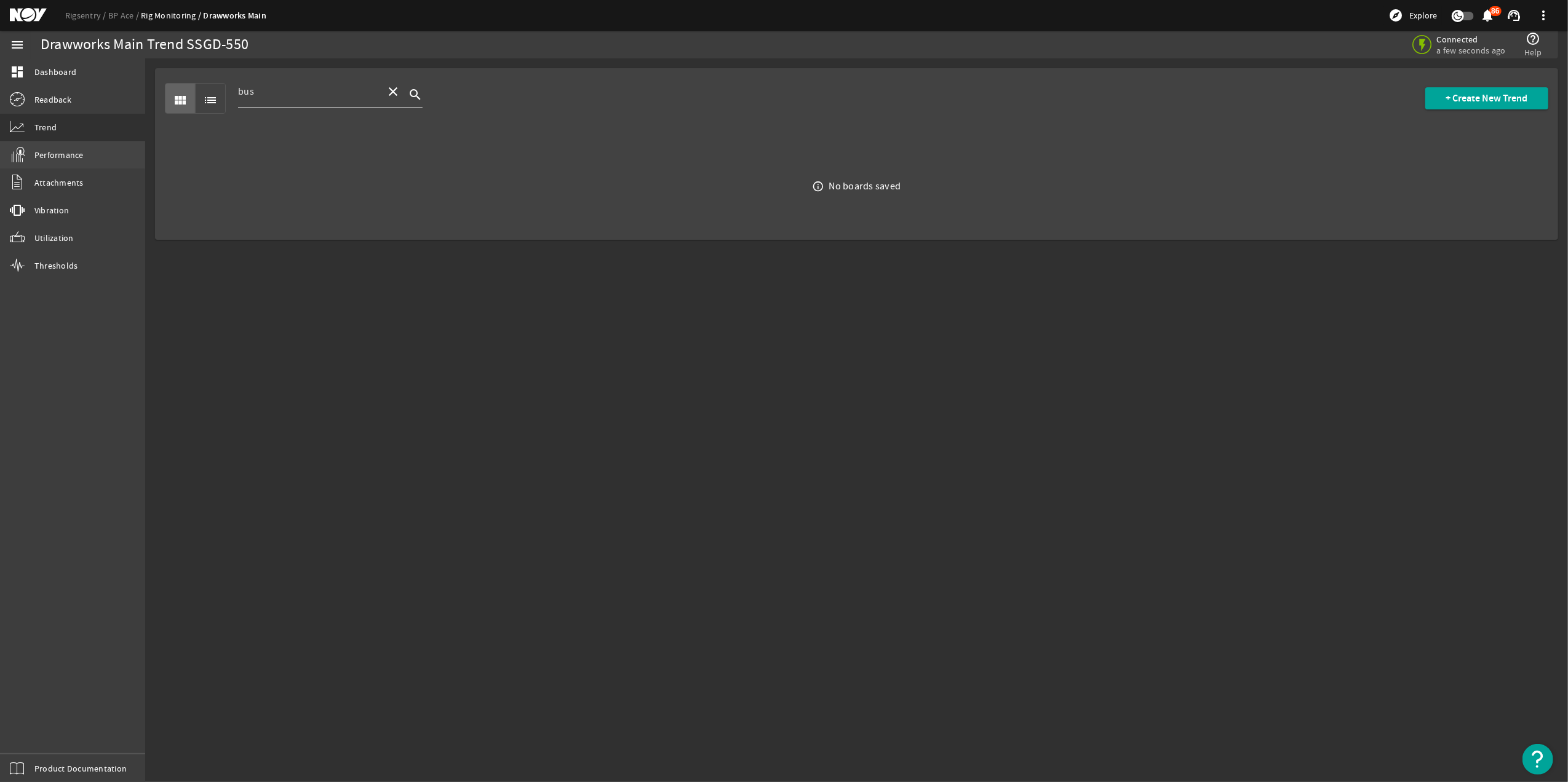
drag, startPoint x: 319, startPoint y: 99, endPoint x: 89, endPoint y: 158, distance: 237.4
click at [89, 151] on link "Performance" at bounding box center [72, 155] width 145 height 27
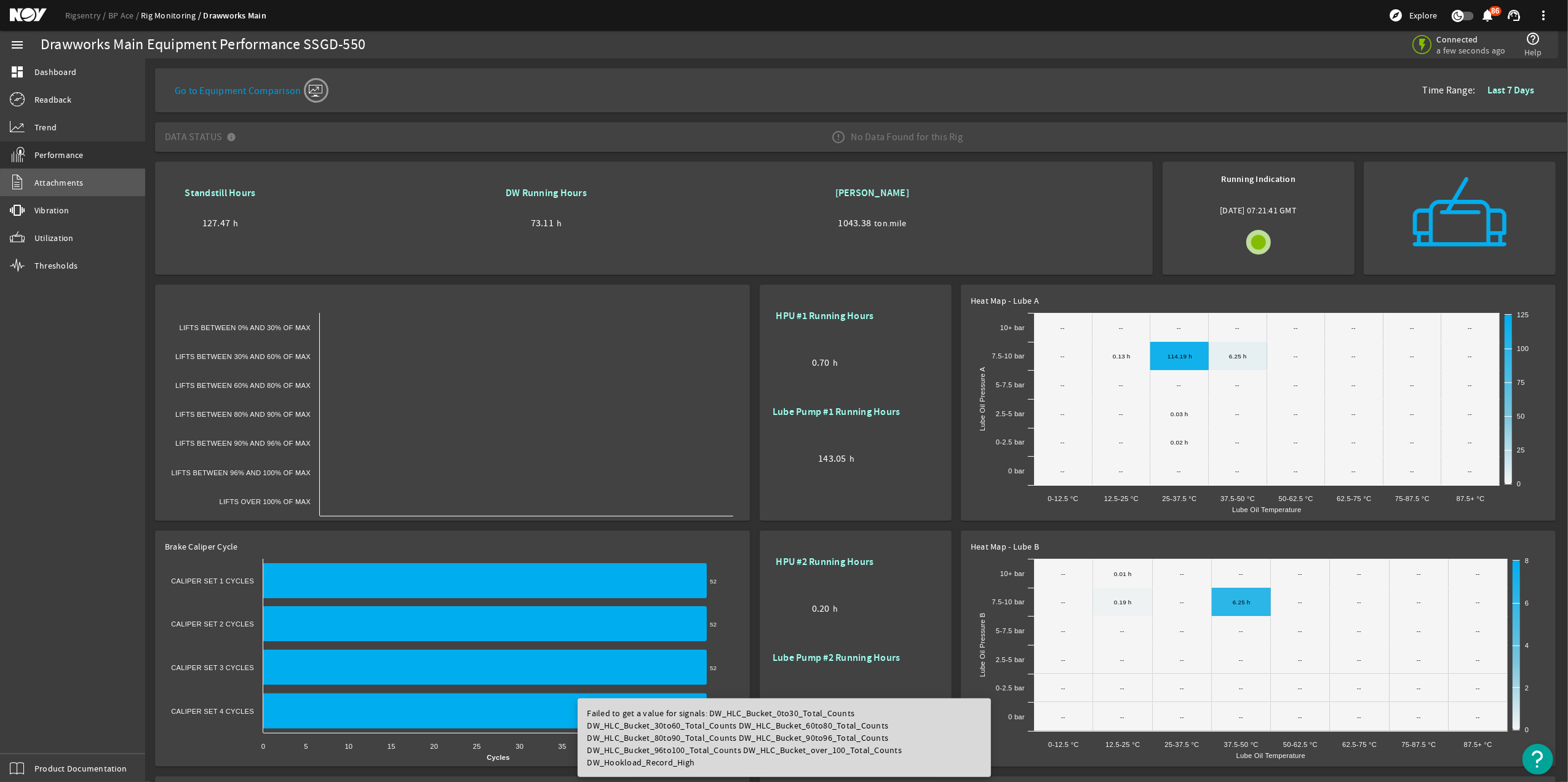
click at [84, 185] on link "Attachments" at bounding box center [72, 182] width 145 height 27
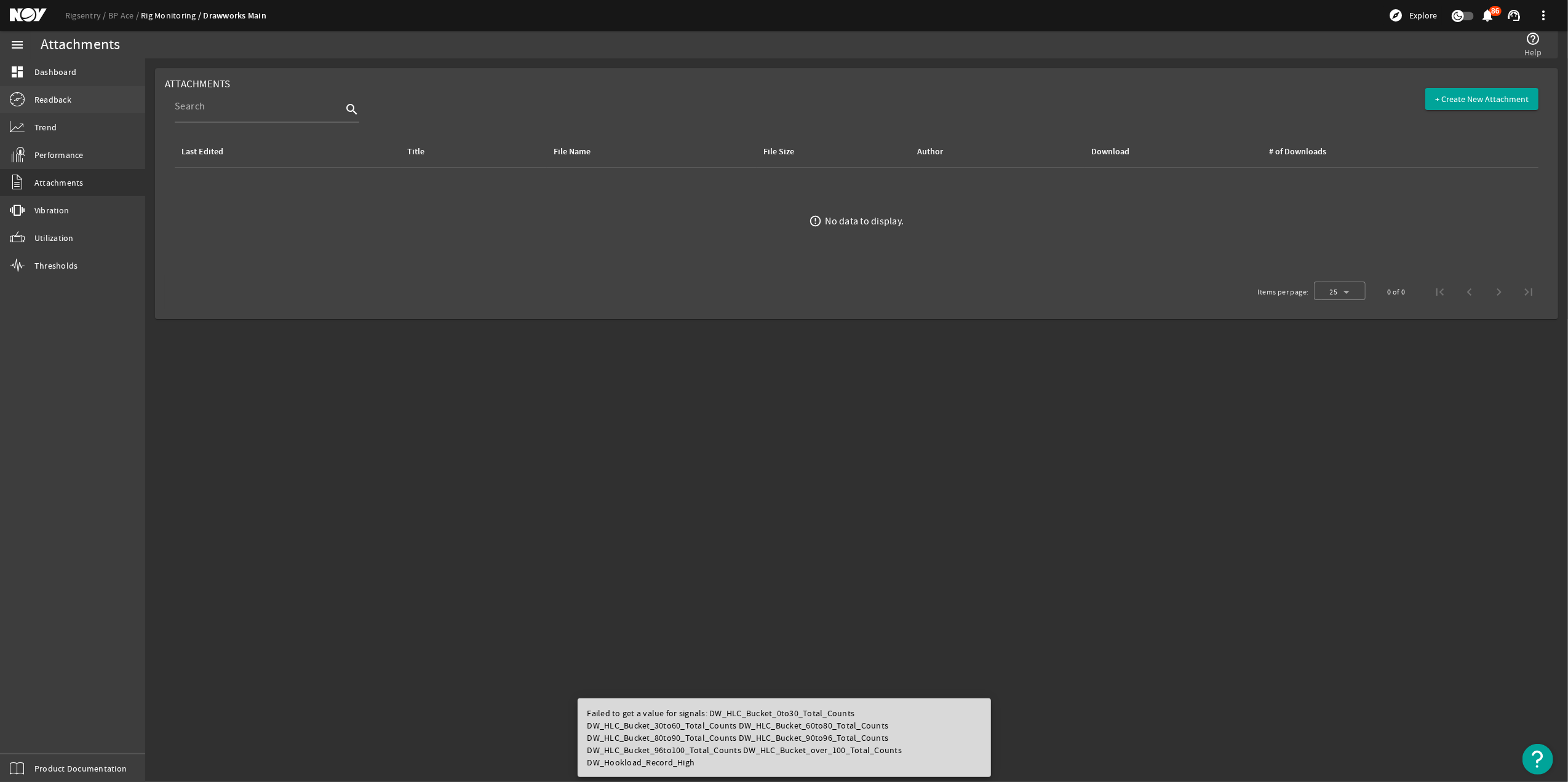
click at [62, 96] on span "Readback" at bounding box center [53, 99] width 37 height 12
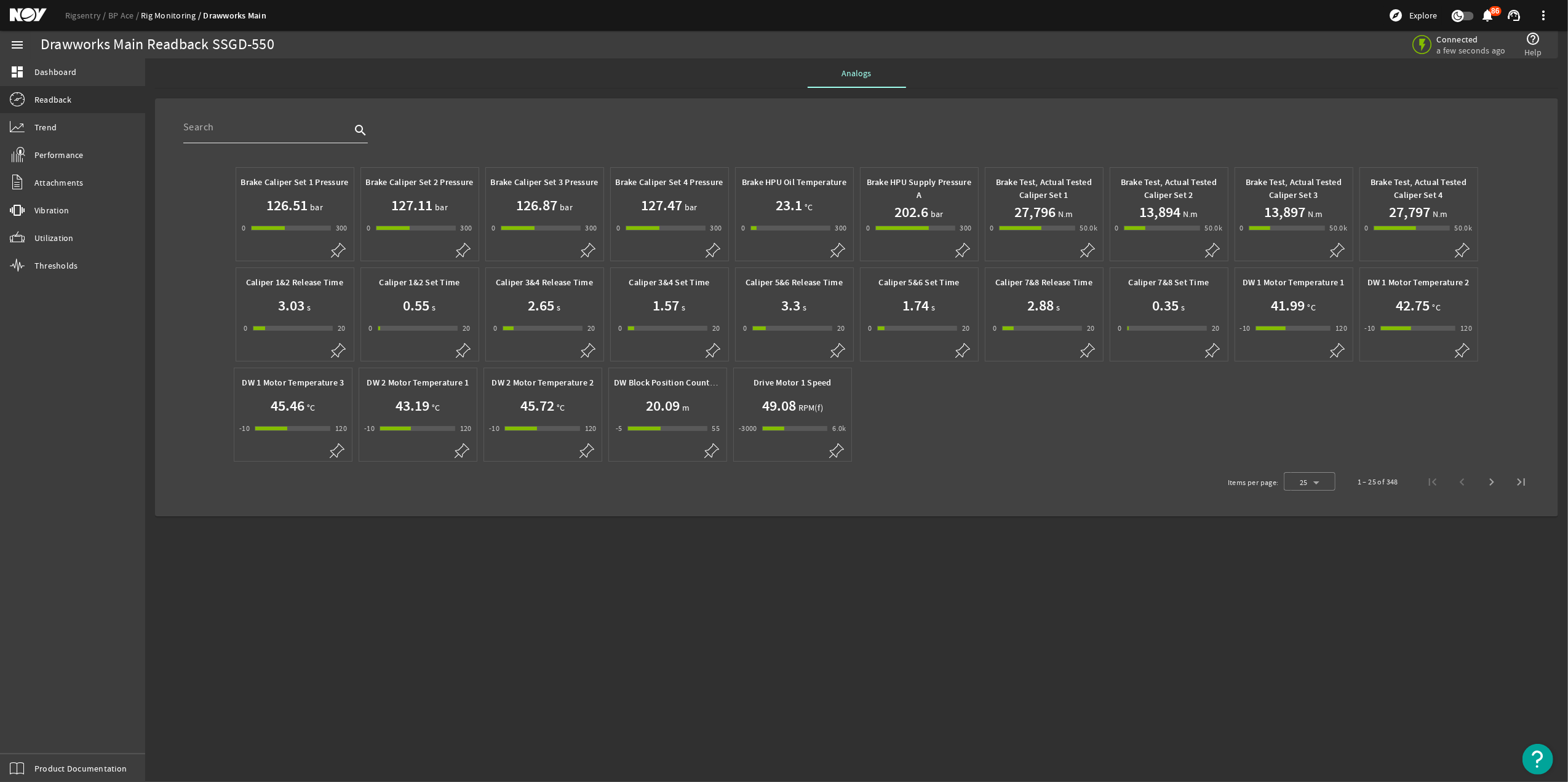
click at [340, 136] on div at bounding box center [267, 127] width 167 height 32
click at [311, 138] on div at bounding box center [267, 127] width 167 height 32
click at [299, 133] on input "text" at bounding box center [267, 127] width 167 height 15
type input "bus"
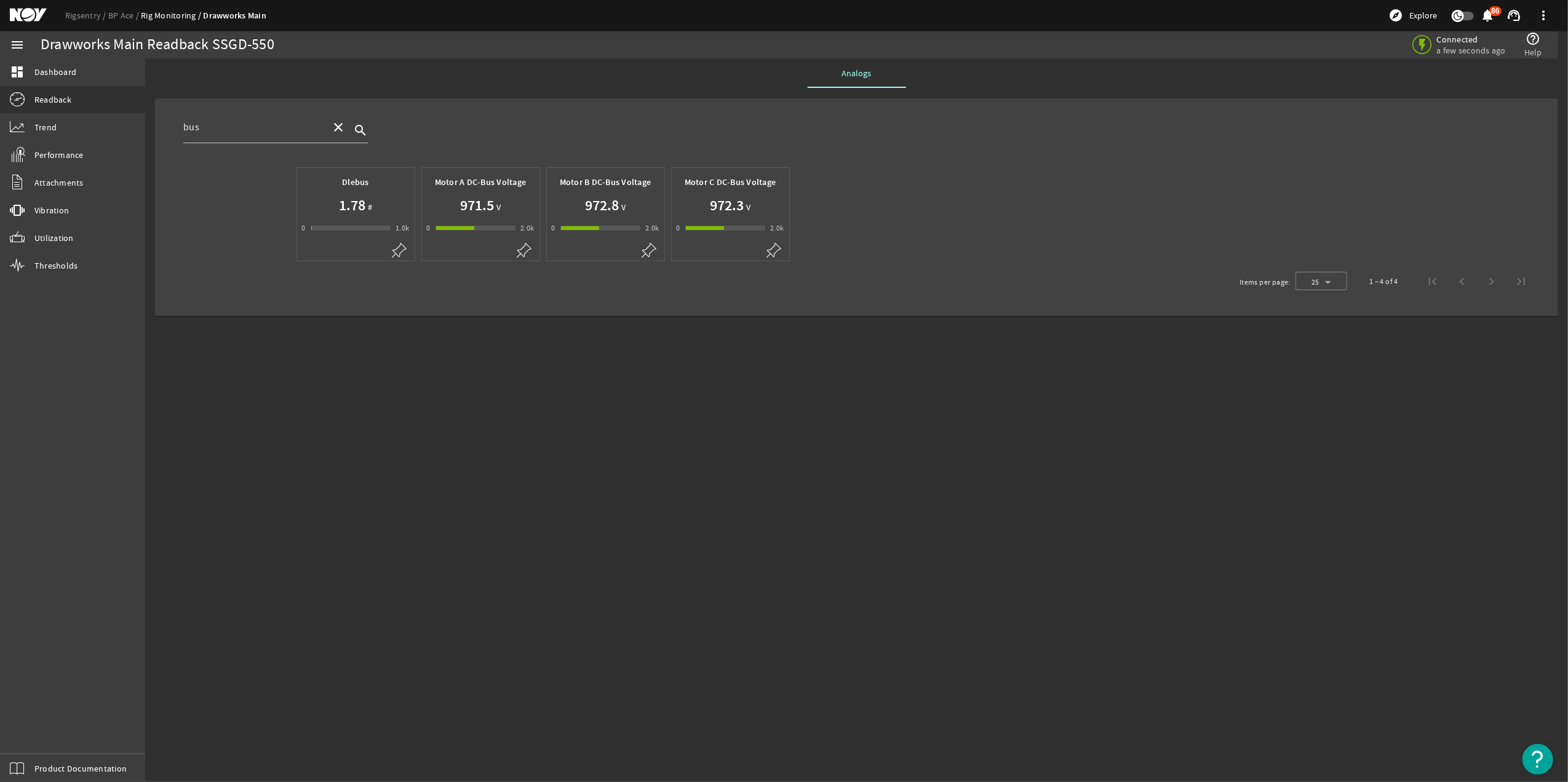
click at [604, 220] on div "Motor B DC-Bus Voltage 972.8 V 0 -1 2000 2.0k" at bounding box center [605, 203] width 108 height 62
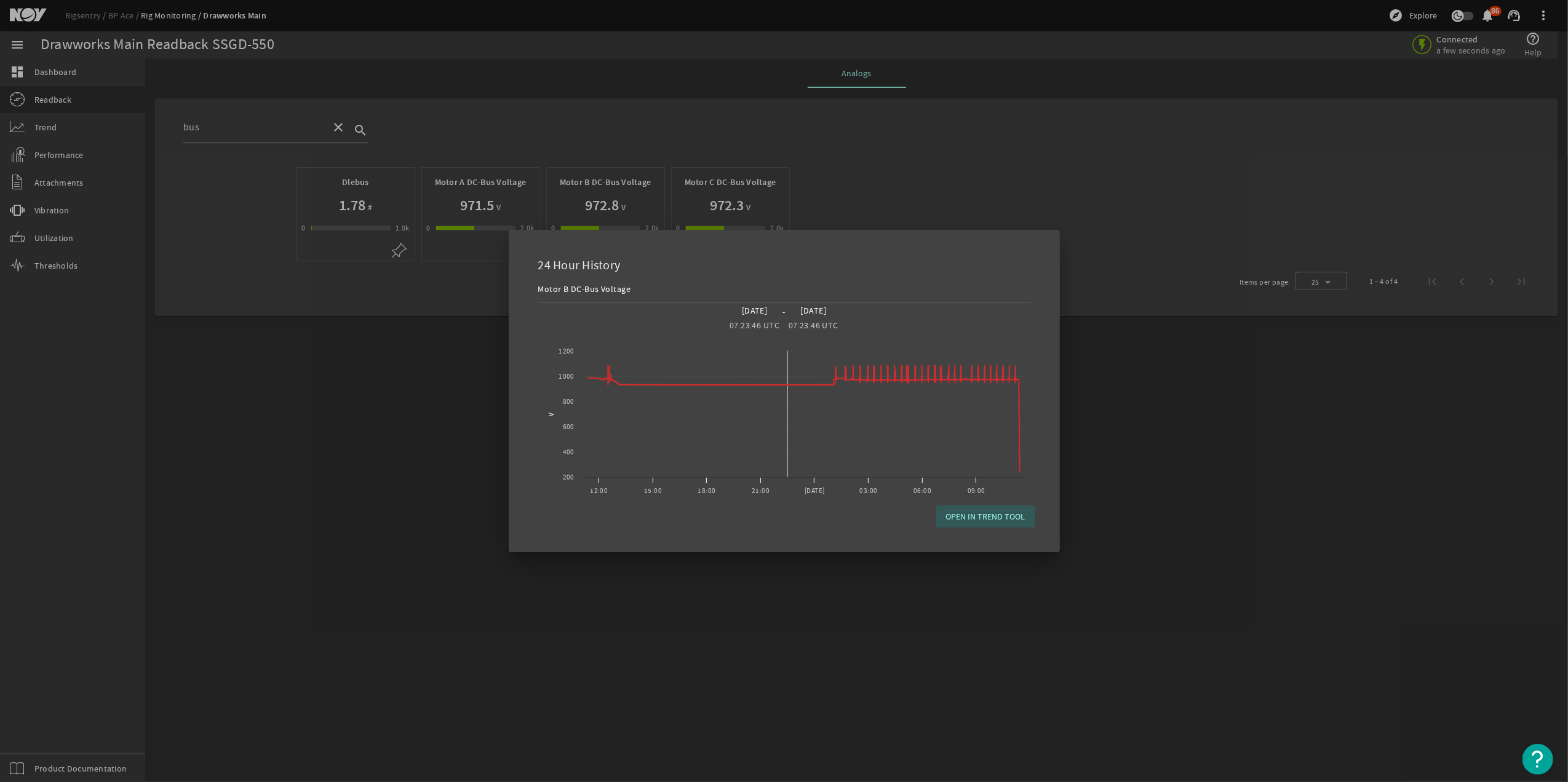
drag, startPoint x: 767, startPoint y: 452, endPoint x: 786, endPoint y: 459, distance: 20.2
click at [789, 465] on rect "Chart title" at bounding box center [784, 418] width 492 height 172
click at [547, 262] on div "24 Hour History" at bounding box center [784, 263] width 522 height 36
click at [973, 510] on span "OPEN IN TREND TOOL" at bounding box center [985, 516] width 79 height 12
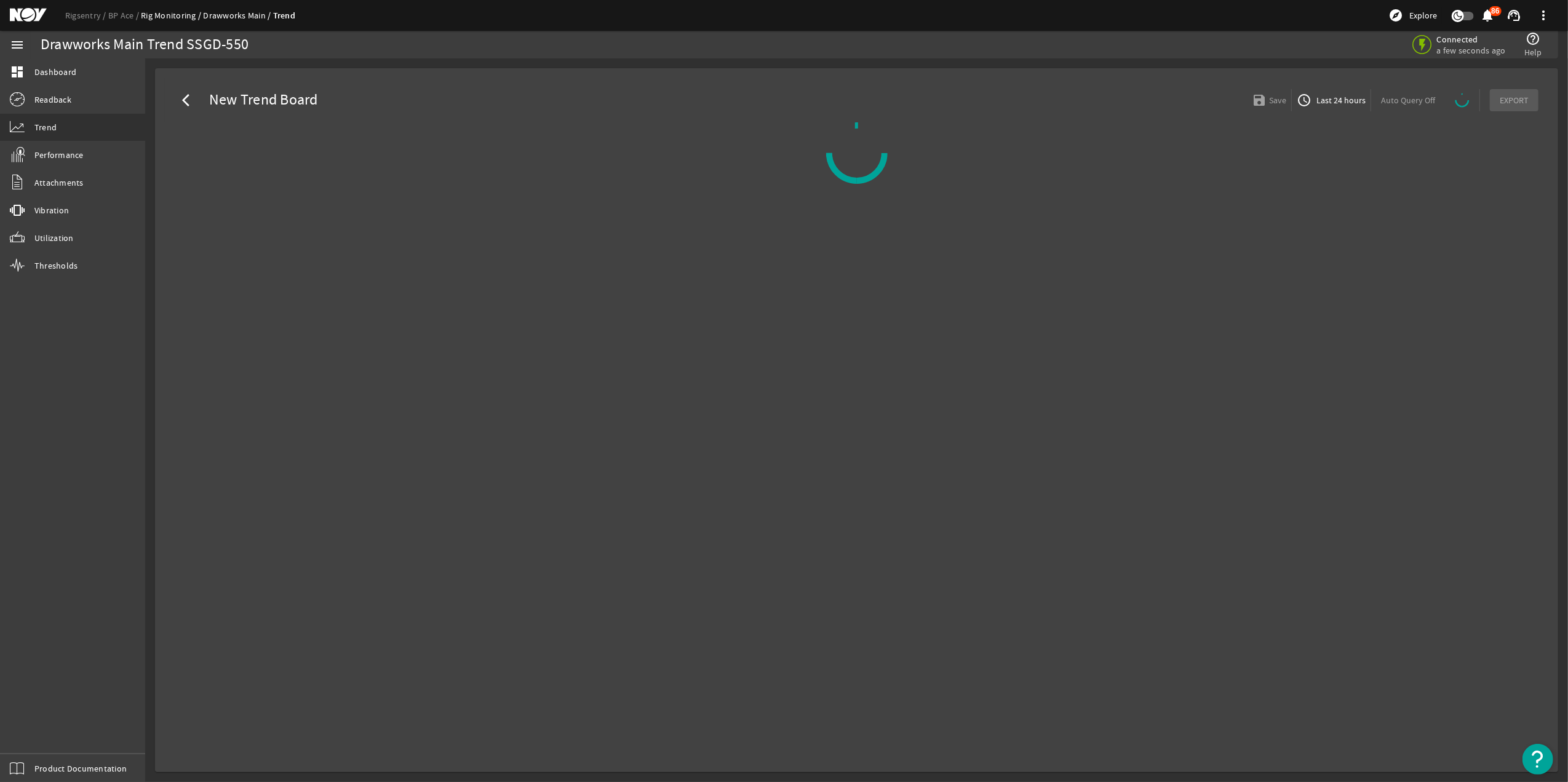
select select "10M"
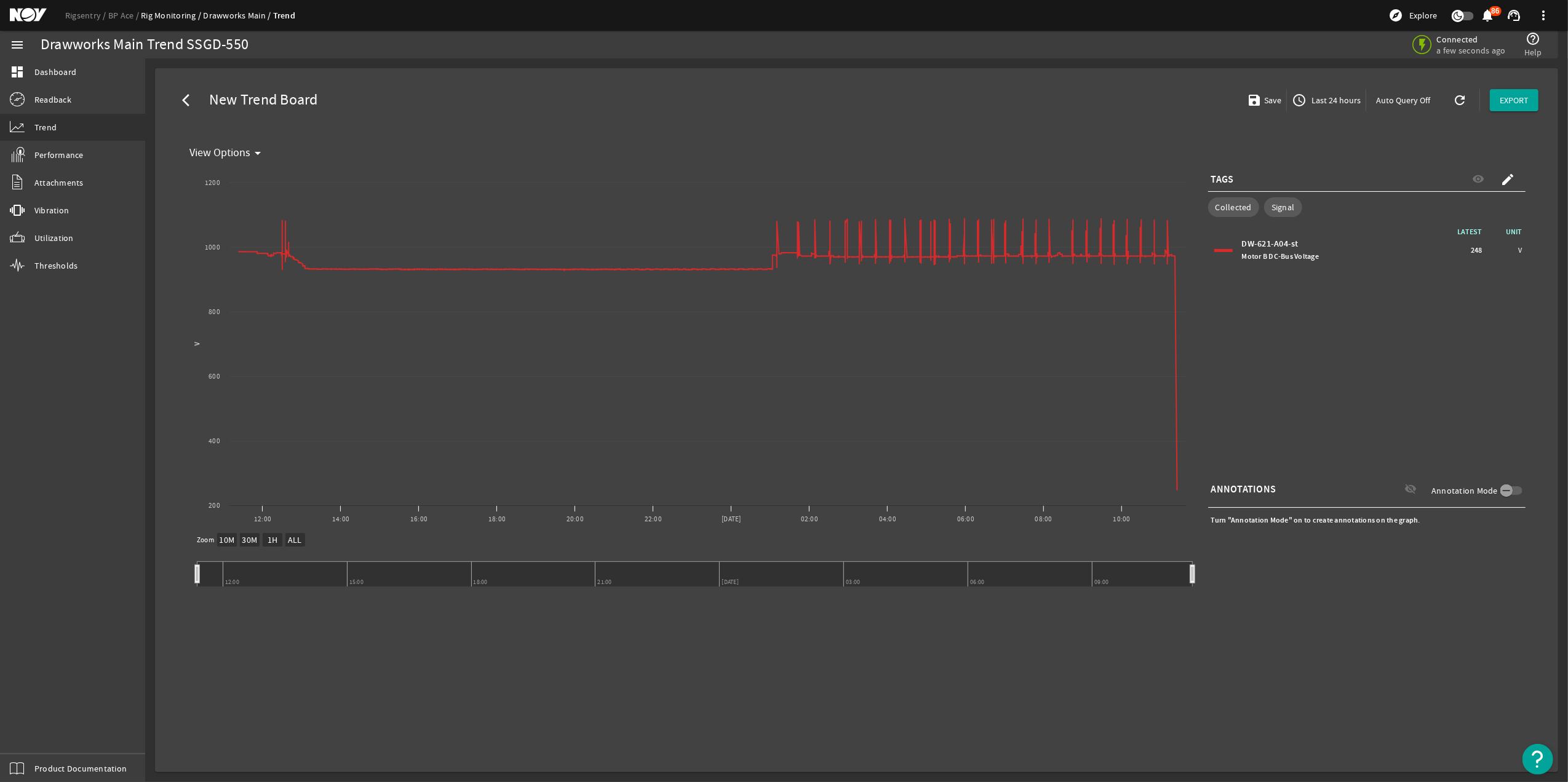
click at [1327, 96] on span "Last 24 hours" at bounding box center [1334, 100] width 52 height 12
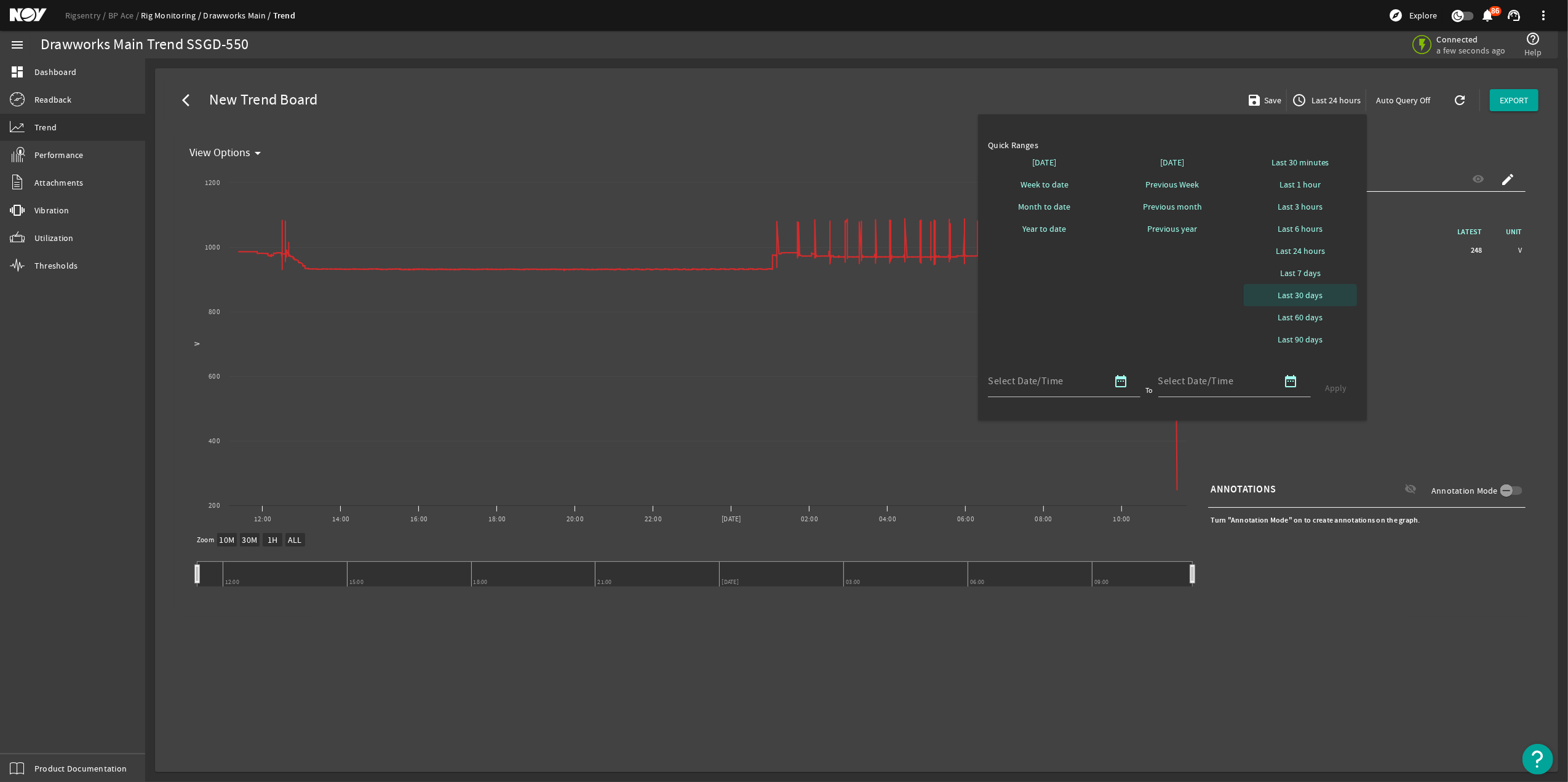
click at [1317, 290] on span "Last 30 days" at bounding box center [1300, 295] width 45 height 12
select select "10M"
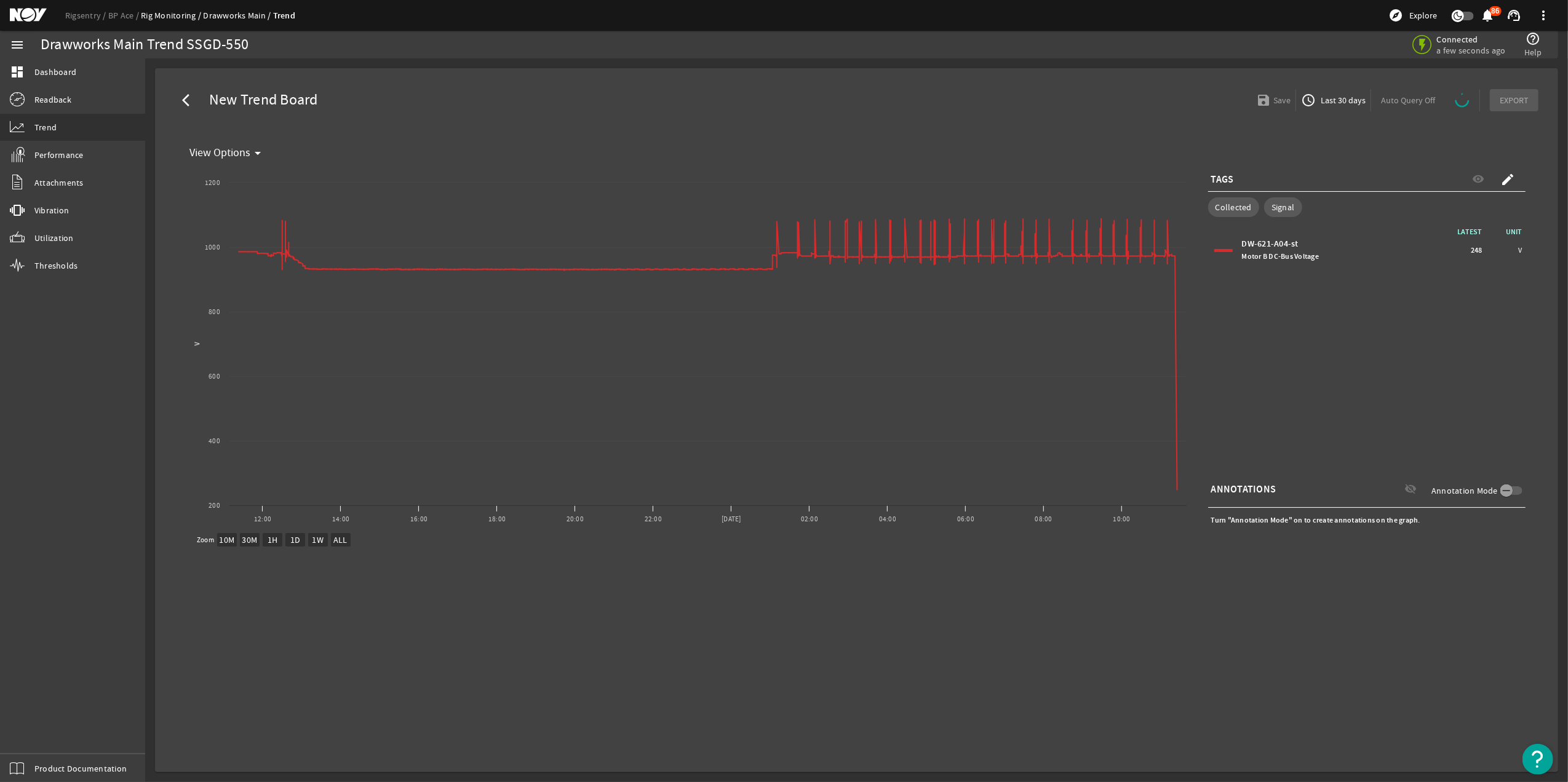
click at [250, 539] on text "30M" at bounding box center [250, 540] width 15 height 11
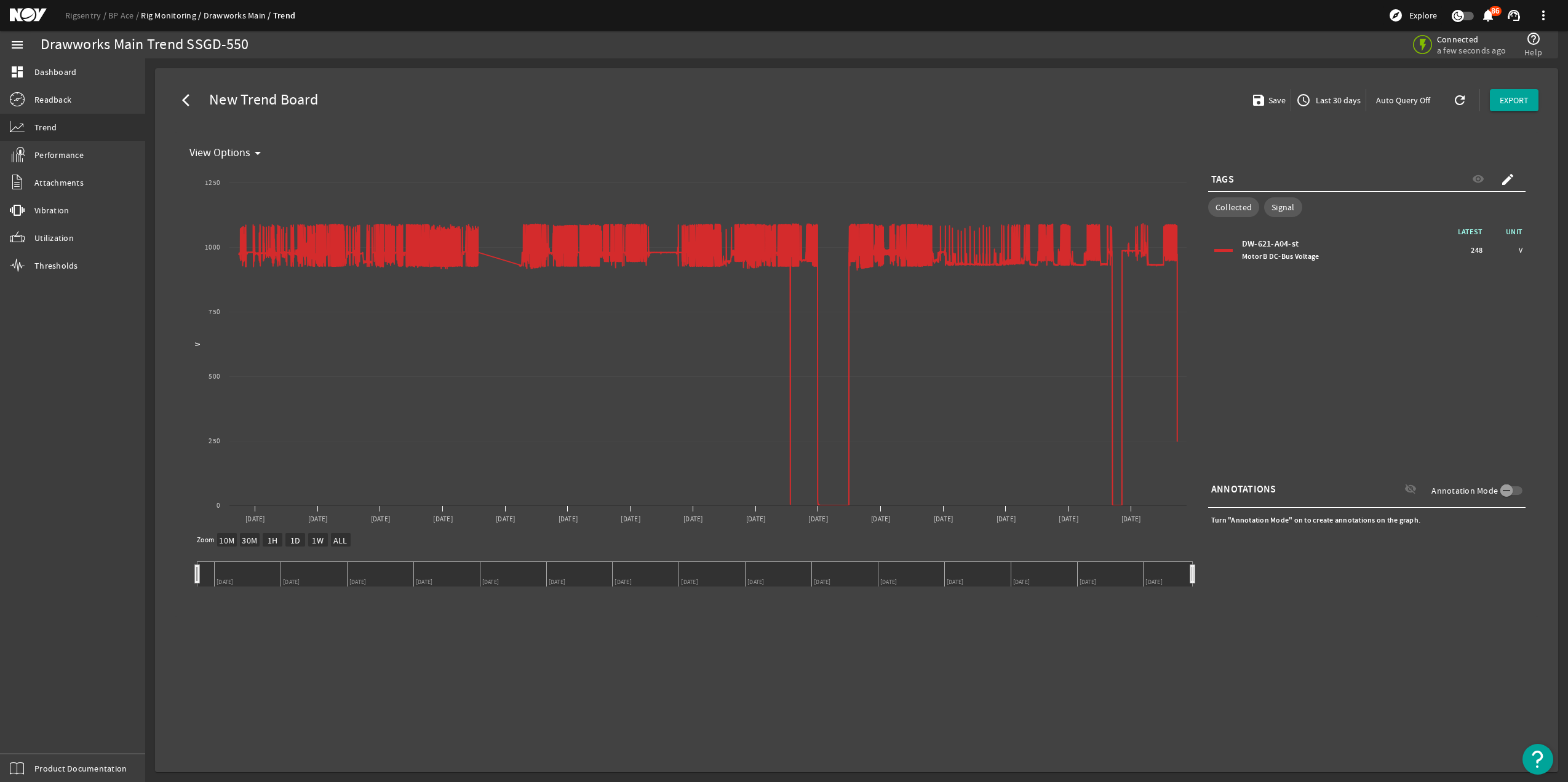
select select "10M"
drag, startPoint x: 980, startPoint y: 173, endPoint x: 813, endPoint y: 190, distance: 167.9
click at [813, 190] on rect "Chart title" at bounding box center [688, 348] width 1008 height 368
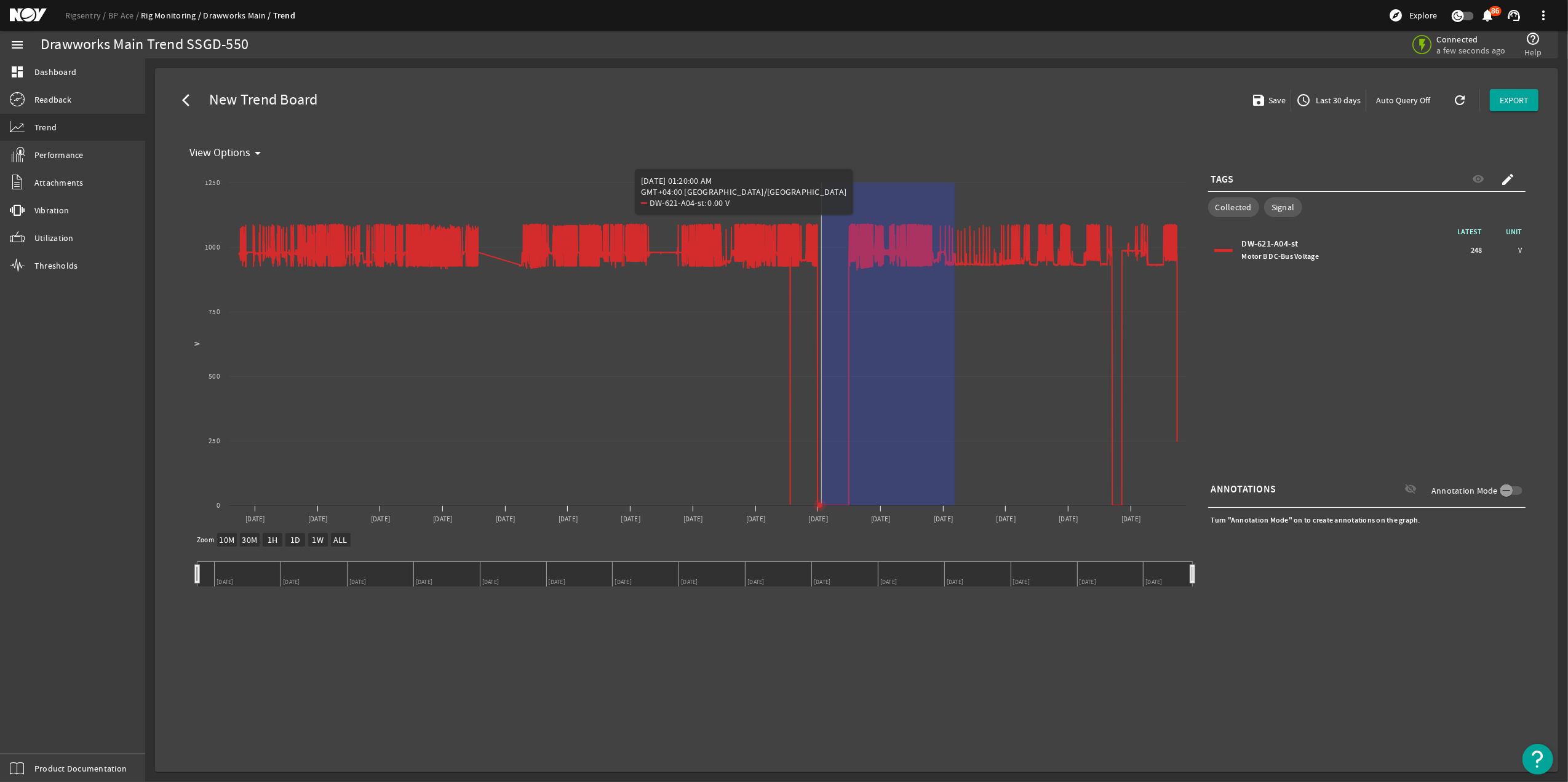
drag, startPoint x: 940, startPoint y: 282, endPoint x: 822, endPoint y: 286, distance: 118.1
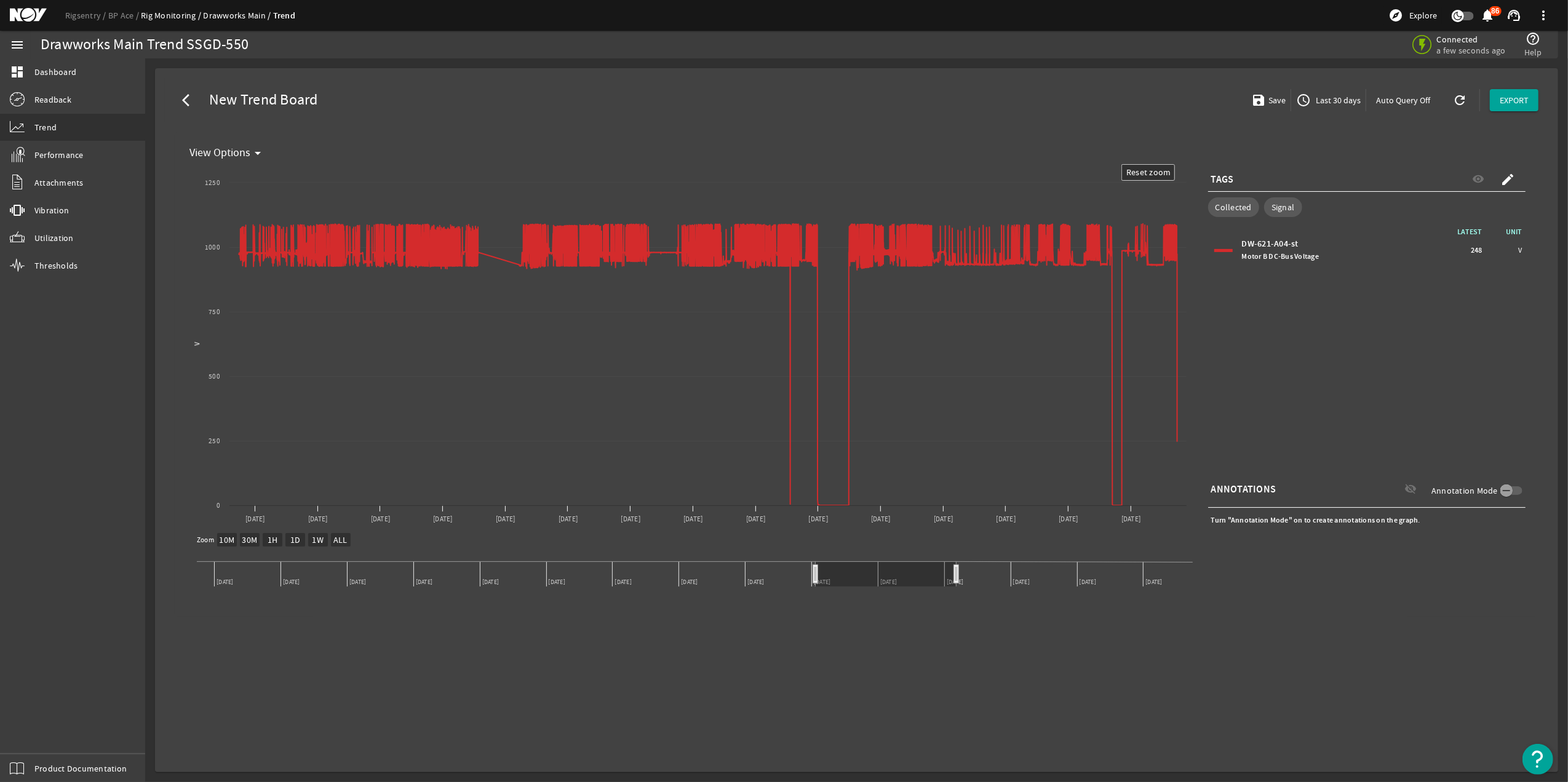
click at [1020, 681] on mat-card "arrow_back_ios New Trend Board save Save access_time Last 30 days Auto Query Of…" at bounding box center [856, 420] width 1403 height 704
